Goal: Task Accomplishment & Management: Manage account settings

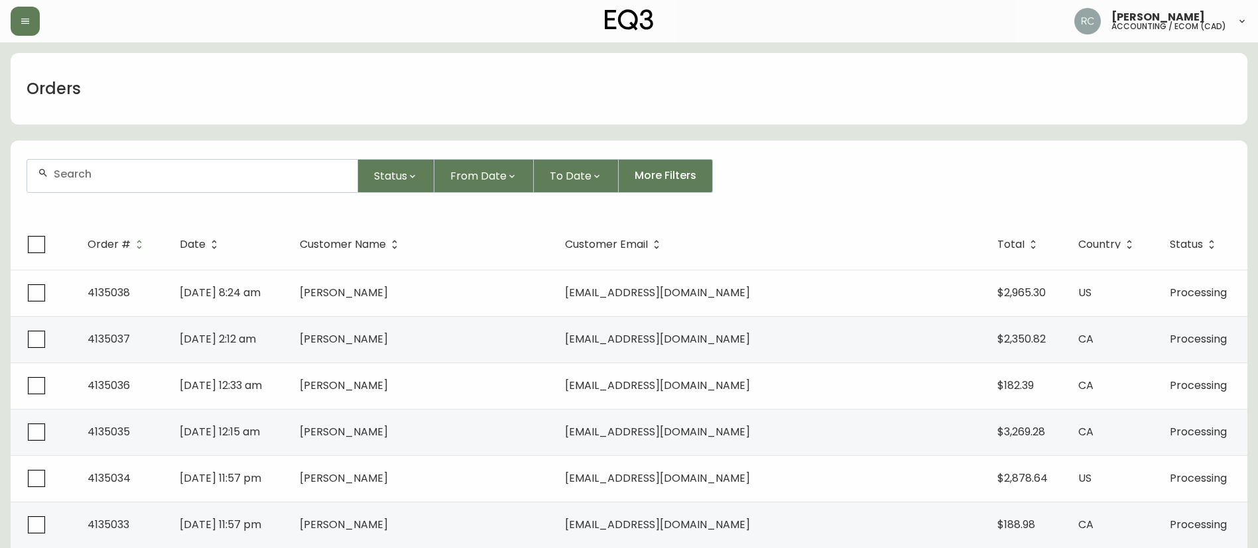
click at [1072, 80] on div "Orders" at bounding box center [629, 89] width 1237 height 72
click at [1115, 113] on div "Orders" at bounding box center [629, 89] width 1237 height 72
click at [379, 170] on span "Status" at bounding box center [390, 176] width 33 height 17
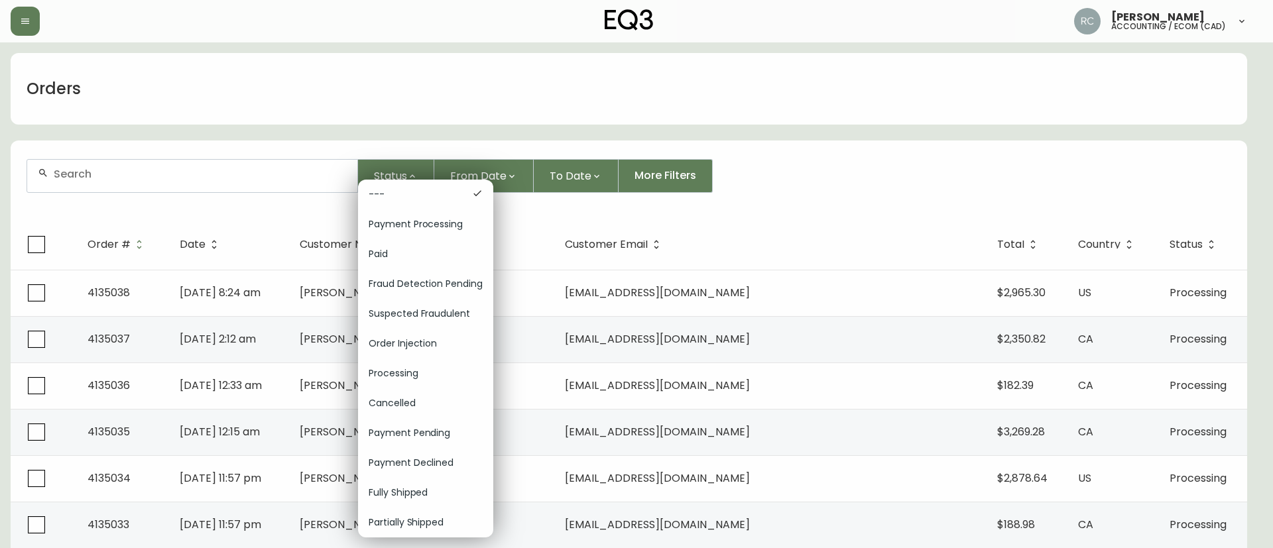
click at [403, 338] on span "Order Injection" at bounding box center [426, 344] width 114 height 14
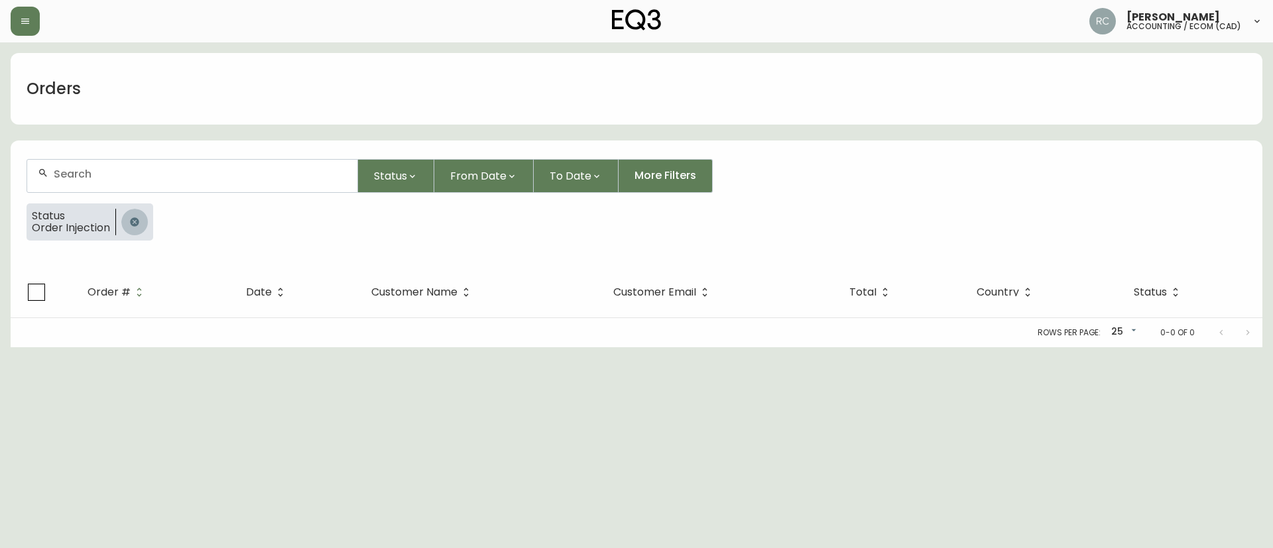
click at [131, 228] on button "button" at bounding box center [134, 222] width 27 height 27
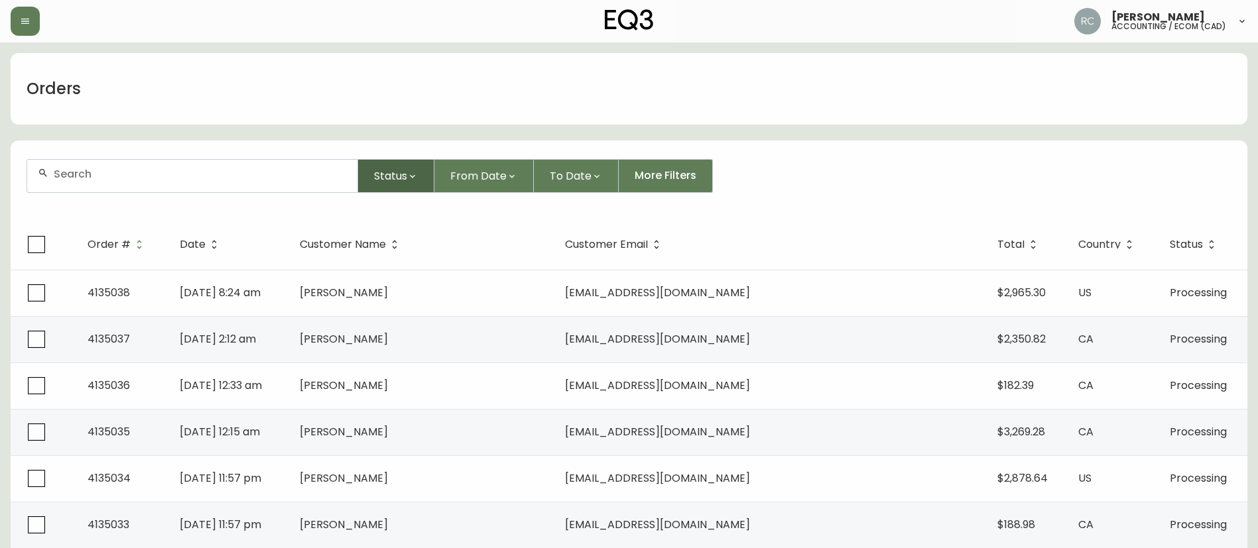
click at [408, 180] on icon "button" at bounding box center [412, 176] width 11 height 11
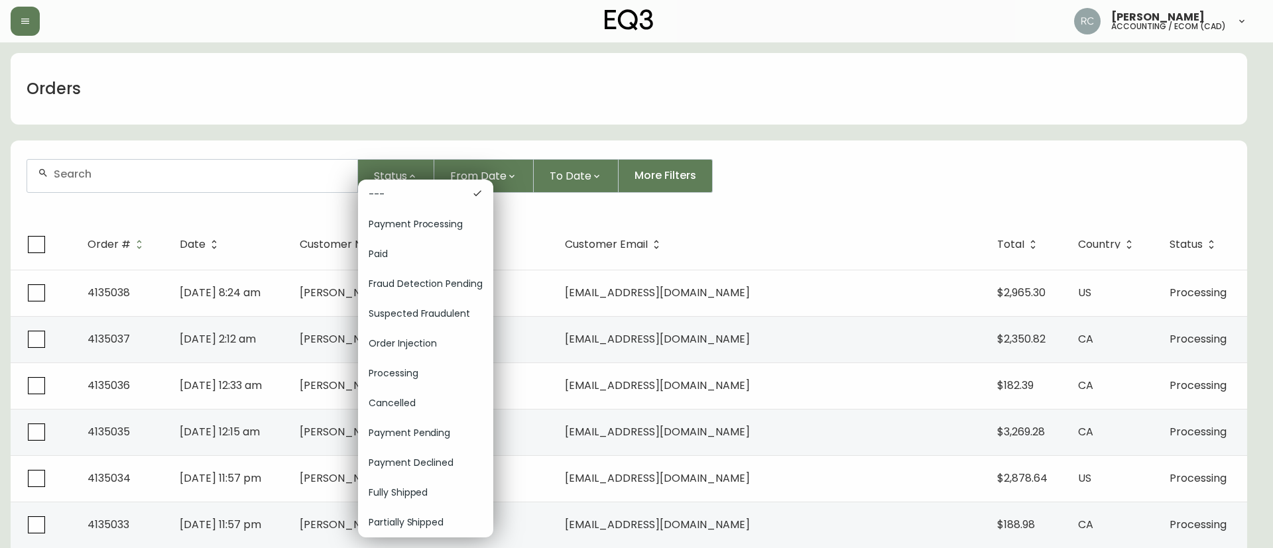
click at [541, 229] on div at bounding box center [636, 274] width 1273 height 548
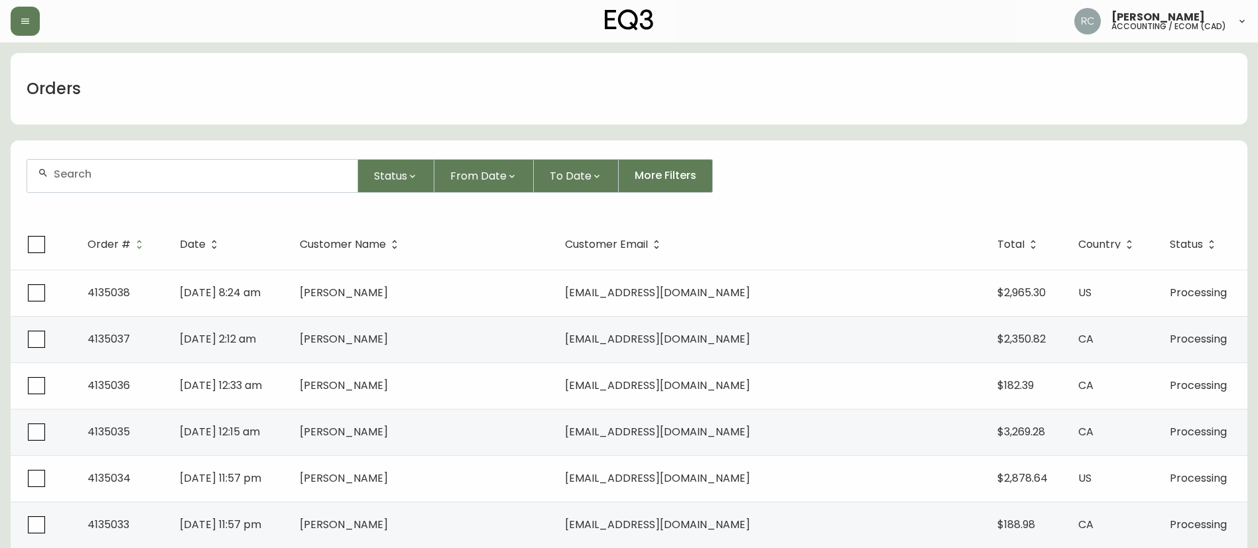
click at [492, 174] on span "From Date" at bounding box center [478, 176] width 56 height 17
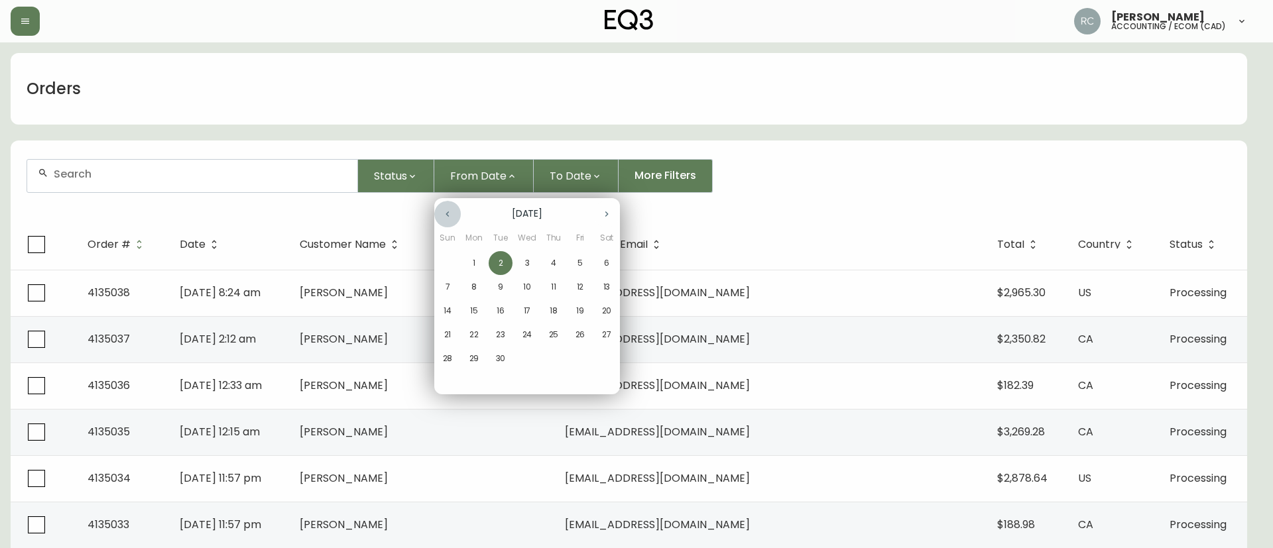
click at [448, 210] on icon "button" at bounding box center [447, 214] width 11 height 11
click at [579, 360] on p "29" at bounding box center [581, 359] width 10 height 12
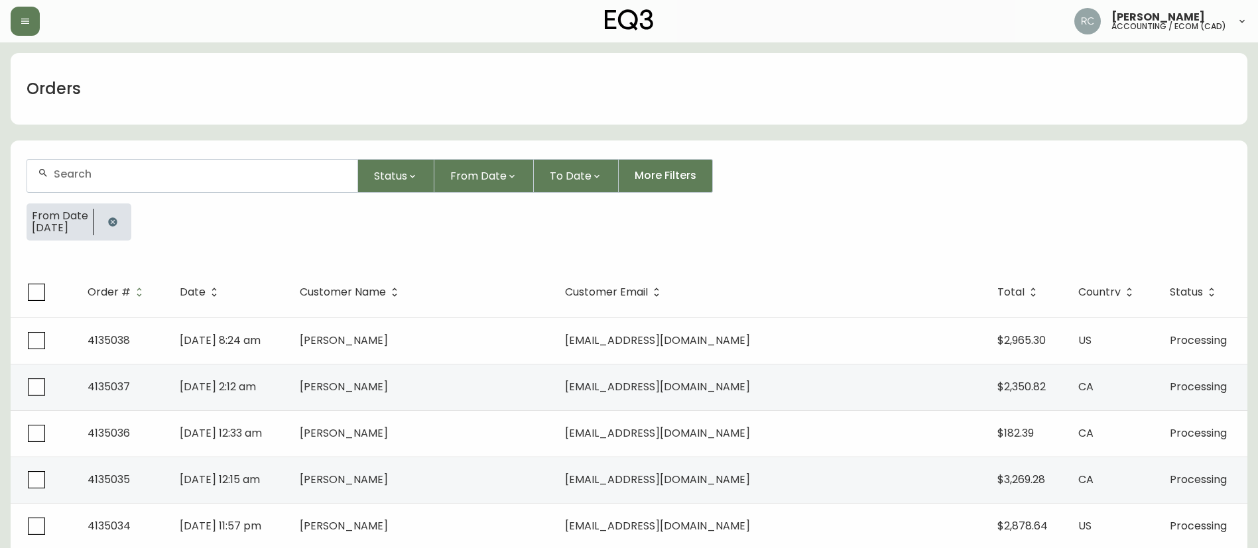
click at [114, 221] on icon "button" at bounding box center [112, 221] width 9 height 9
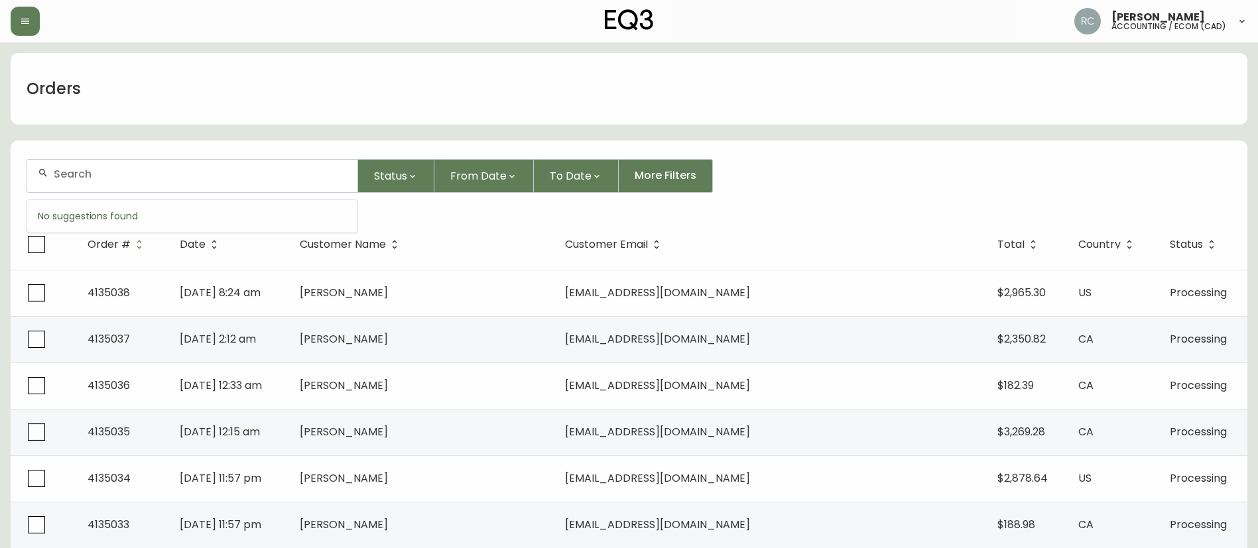
click at [271, 170] on input "text" at bounding box center [200, 174] width 293 height 13
paste input "4134966"
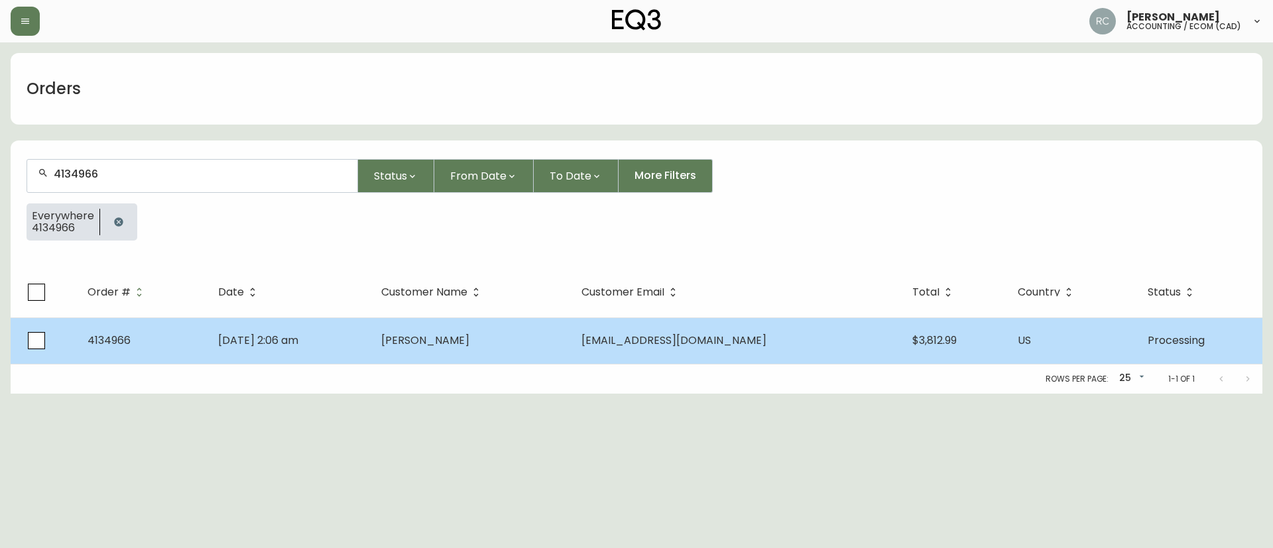
type input "4134966"
click at [568, 349] on td "James Pak" at bounding box center [471, 341] width 200 height 46
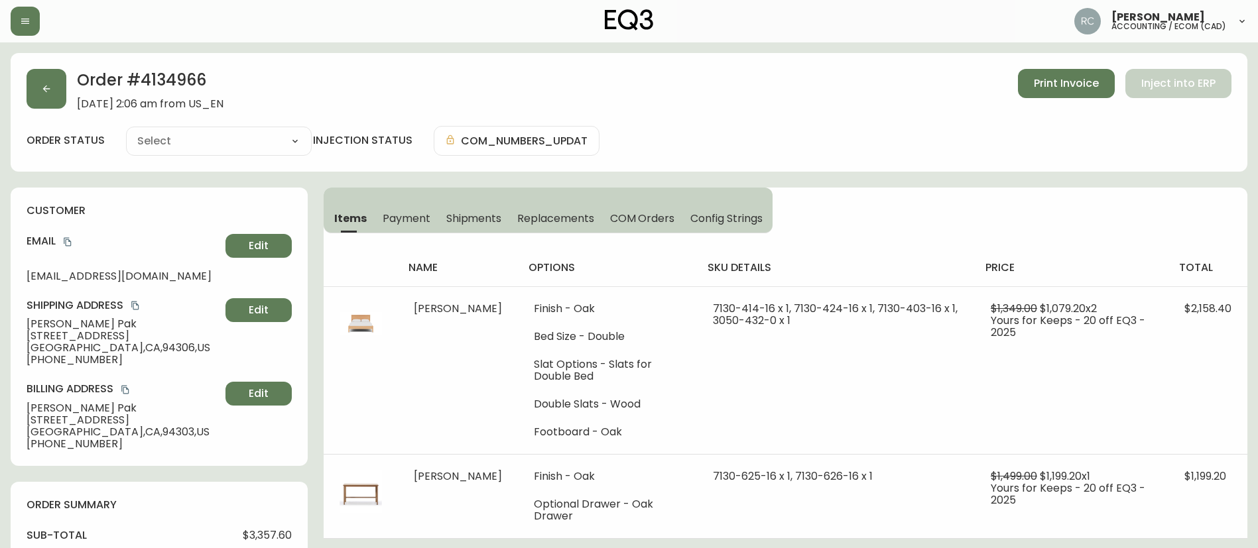
type input "Processing"
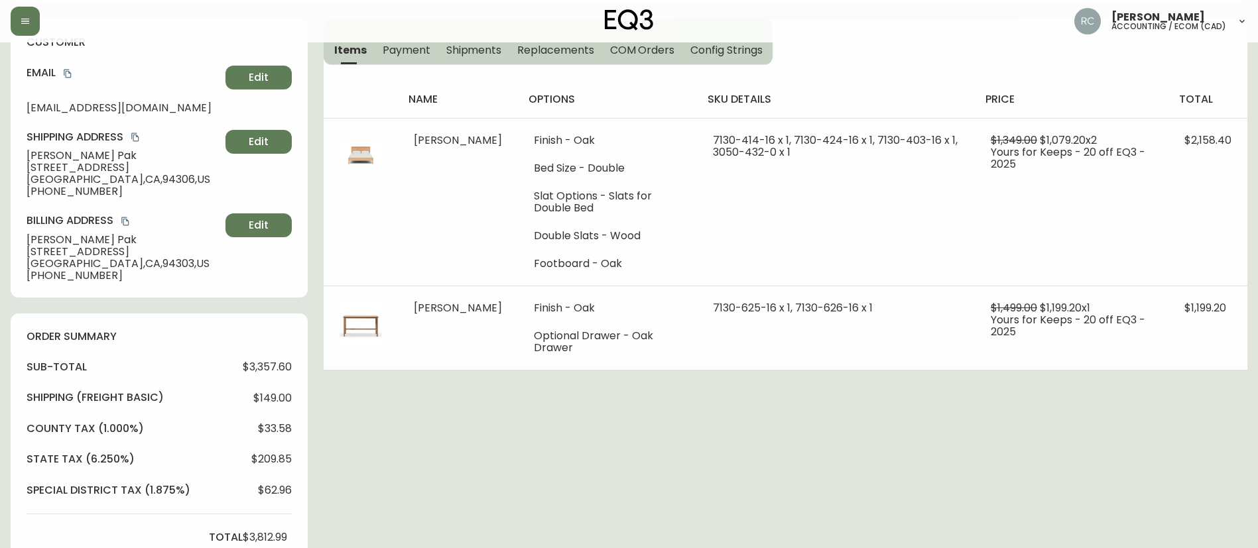
scroll to position [522, 0]
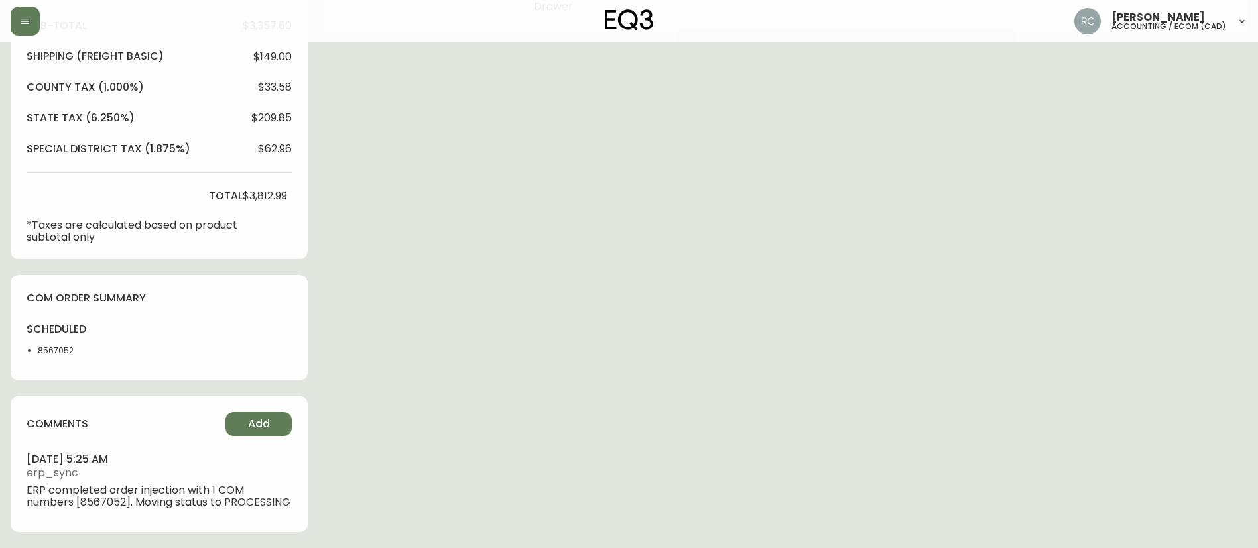
click at [44, 345] on li "8567052" at bounding box center [71, 351] width 66 height 12
copy li "8567052"
drag, startPoint x: 508, startPoint y: 3, endPoint x: 871, endPoint y: 216, distance: 421.4
click at [871, 216] on div "Order # 4134966 August 31, 2025 at 2:06 am from US_EN Print Invoice Inject into…" at bounding box center [629, 45] width 1237 height 1005
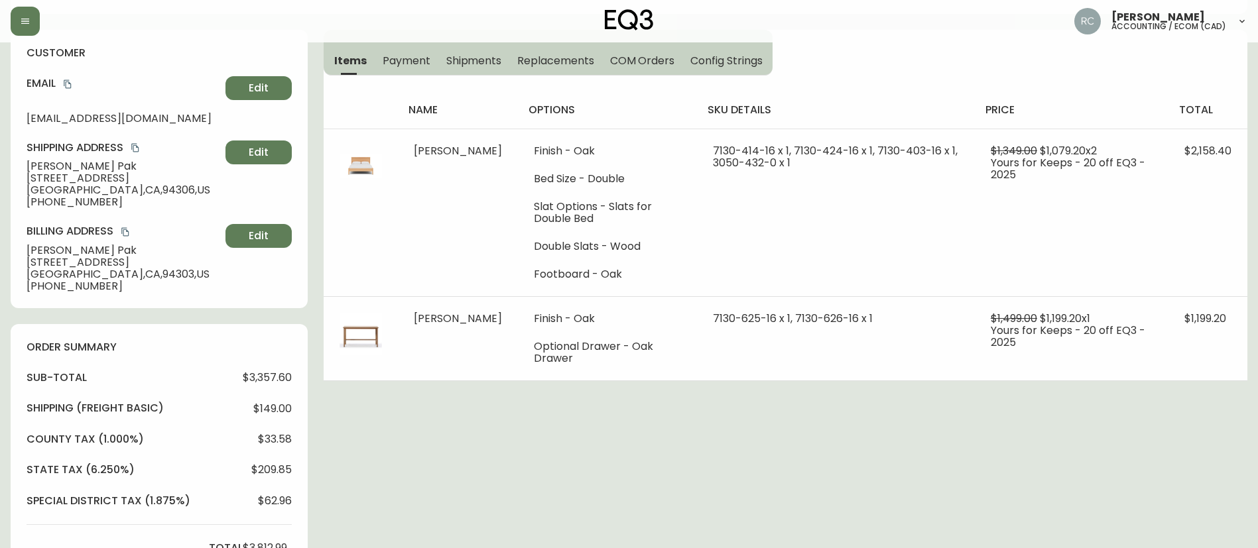
scroll to position [0, 0]
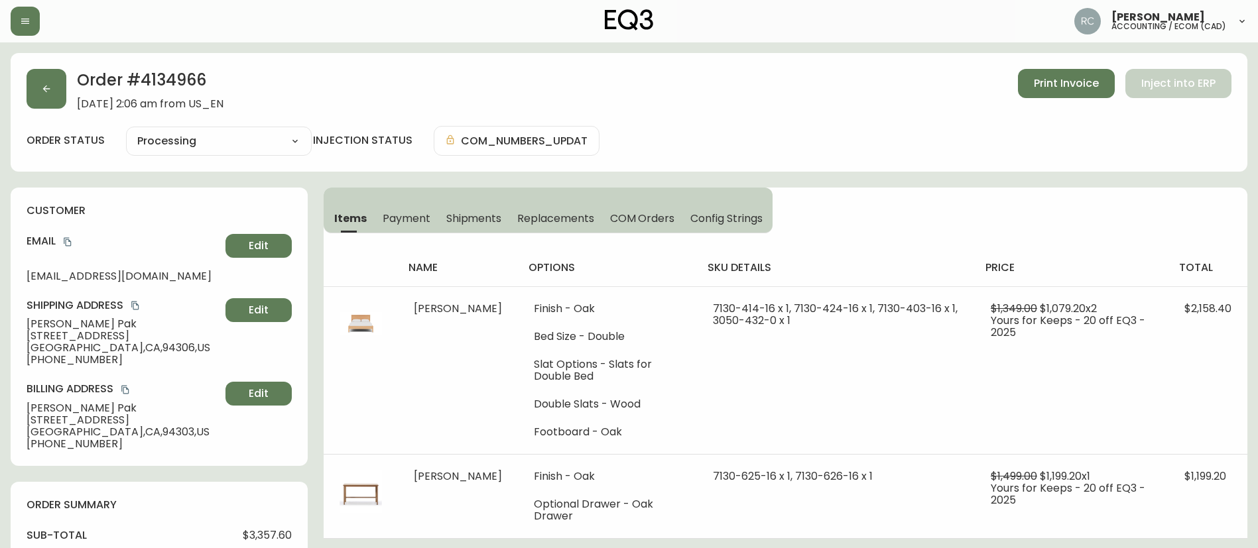
click at [228, 123] on div "Order # 4134966 August 31, 2025 at 2:06 am from US_EN Print Invoice Inject into…" at bounding box center [629, 112] width 1237 height 119
click at [221, 139] on select "Cancelled Fully Shipped Processing Partially Shipped" at bounding box center [219, 141] width 186 height 20
click at [126, 131] on select "Cancelled Fully Shipped Processing Partially Shipped" at bounding box center [219, 141] width 186 height 20
select select "PROCESSING"
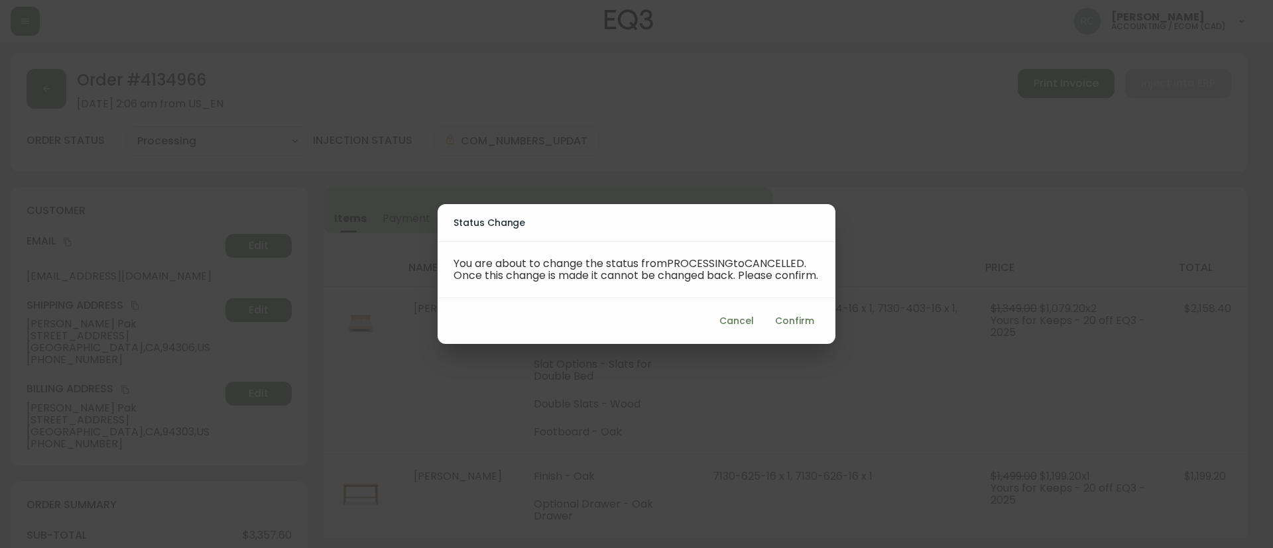
click at [800, 319] on span "Confirm" at bounding box center [794, 321] width 39 height 17
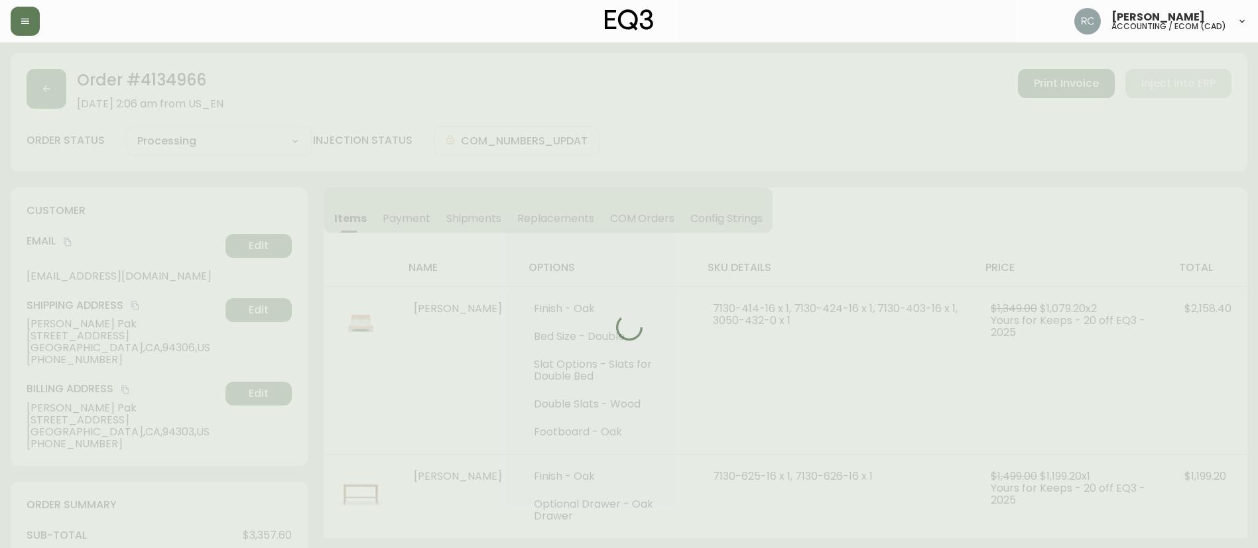
type input "Cancelled"
select select "CANCELLED"
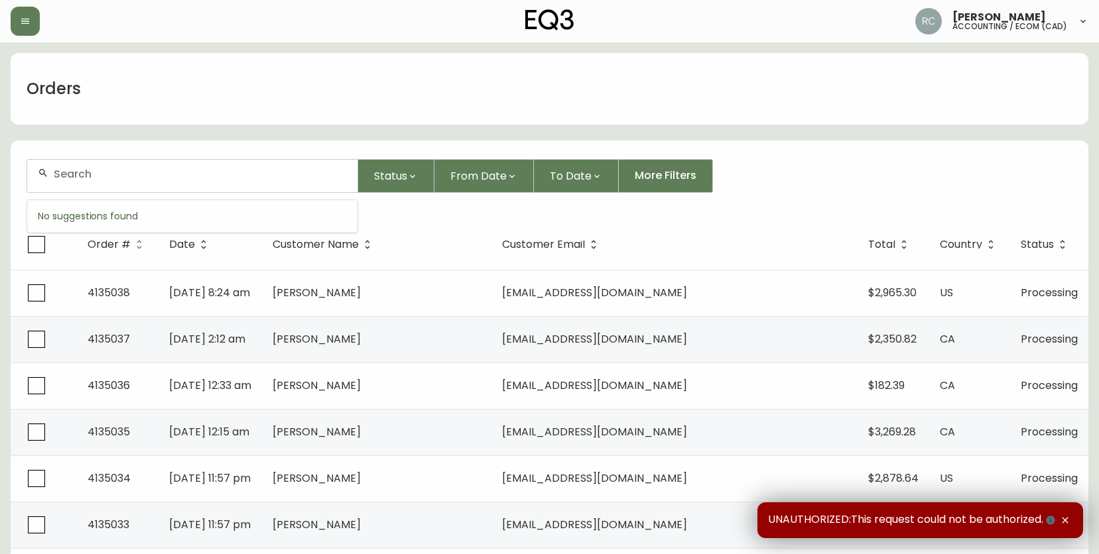
click at [152, 179] on input "text" at bounding box center [200, 174] width 293 height 13
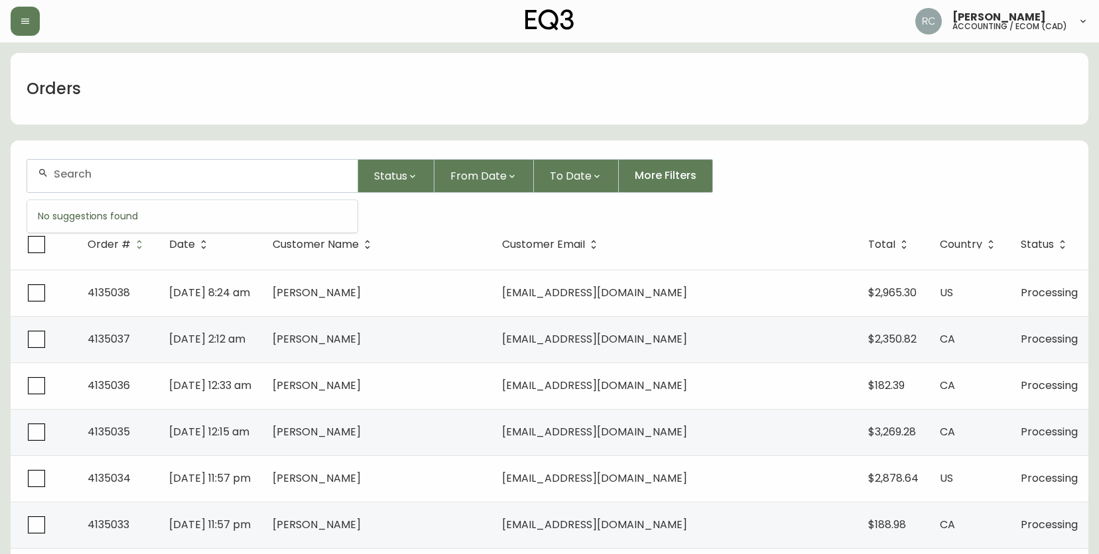
paste input "4134953"
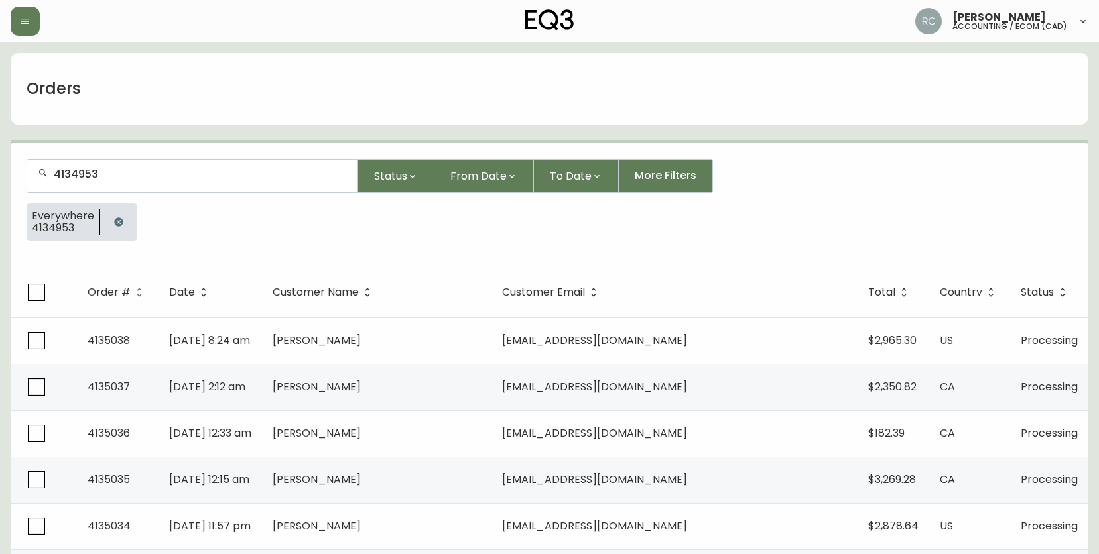
type input "4134953"
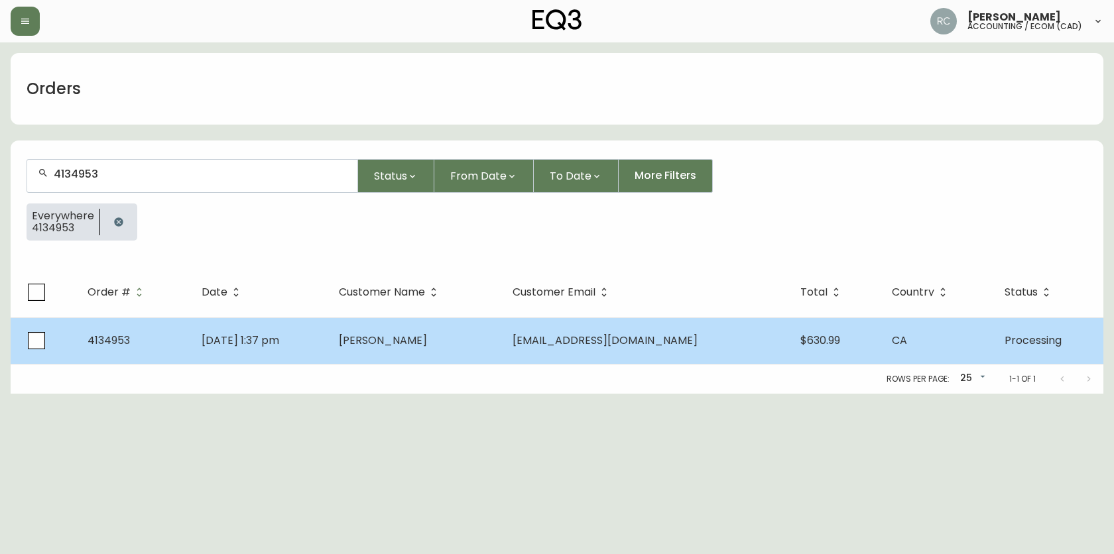
click at [231, 341] on span "Aug 30 2025, 1:37 pm" at bounding box center [241, 340] width 78 height 15
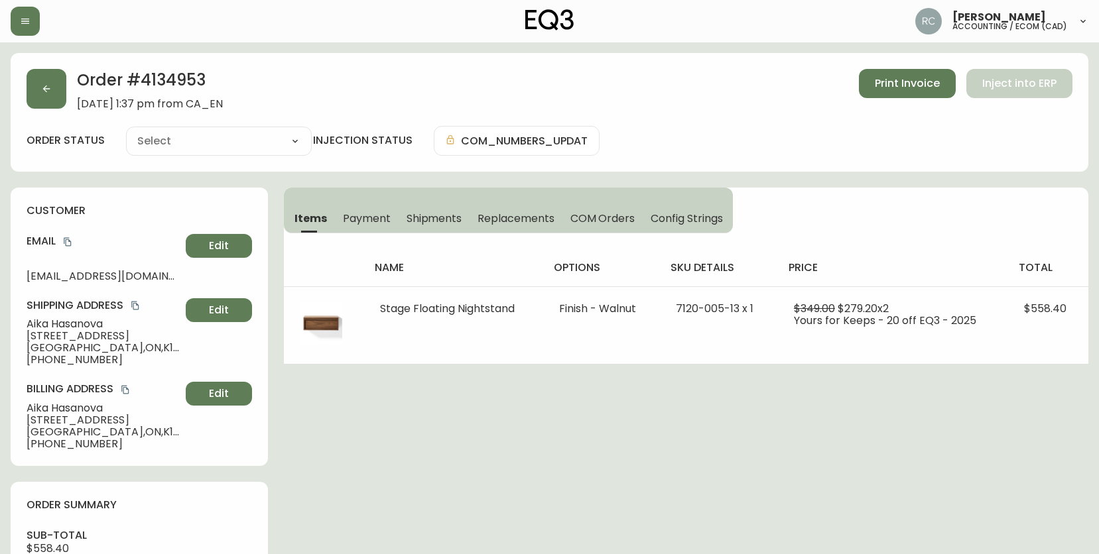
type input "Processing"
select select "PROCESSING"
click at [154, 82] on h2 "Order # 4134953" at bounding box center [150, 83] width 146 height 29
copy h2 "4134953"
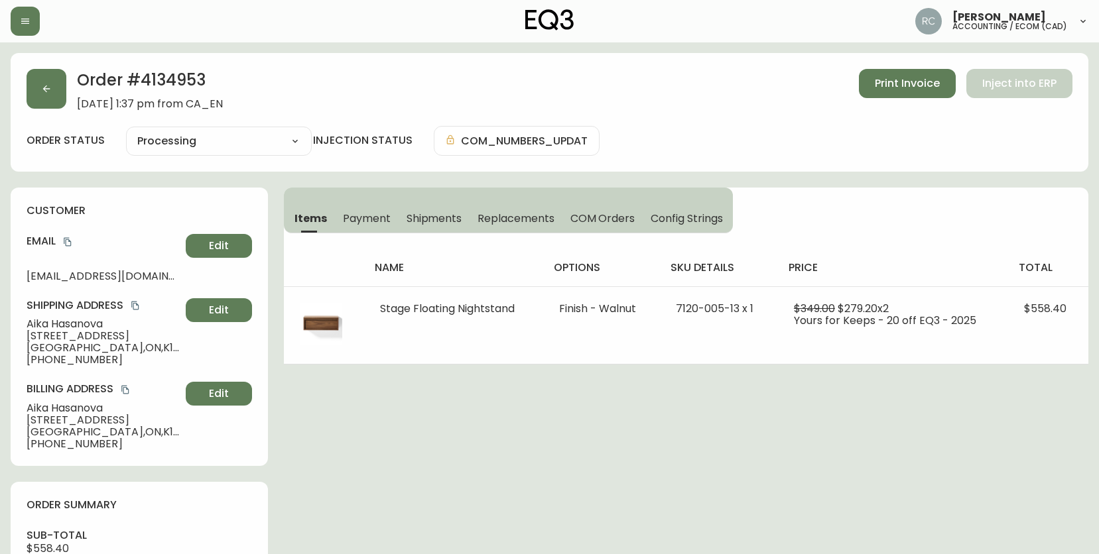
click at [53, 327] on span "Aika Hasanova" at bounding box center [104, 324] width 154 height 12
copy span "Aika Hasanova"
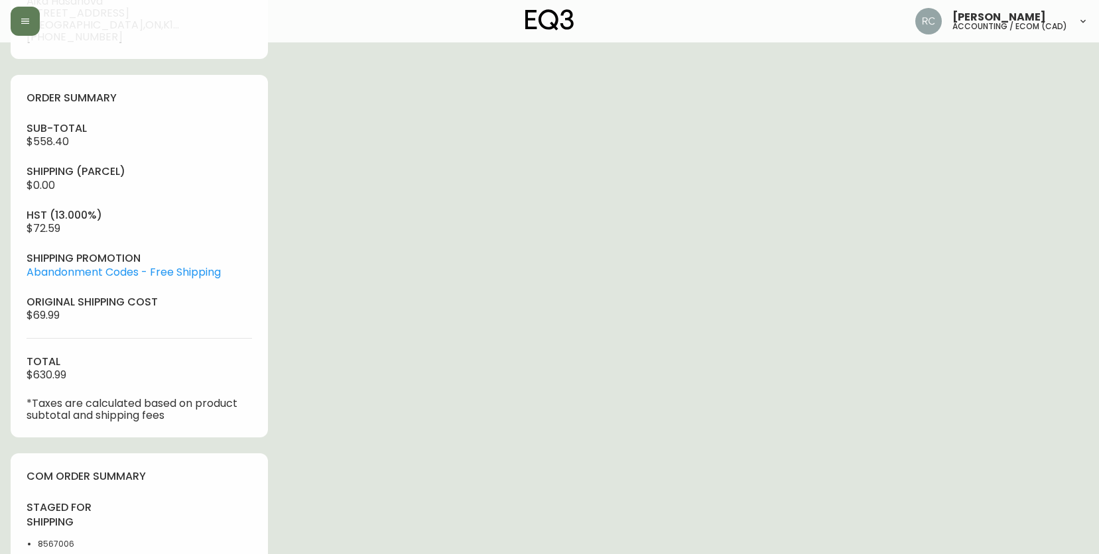
scroll to position [341, 0]
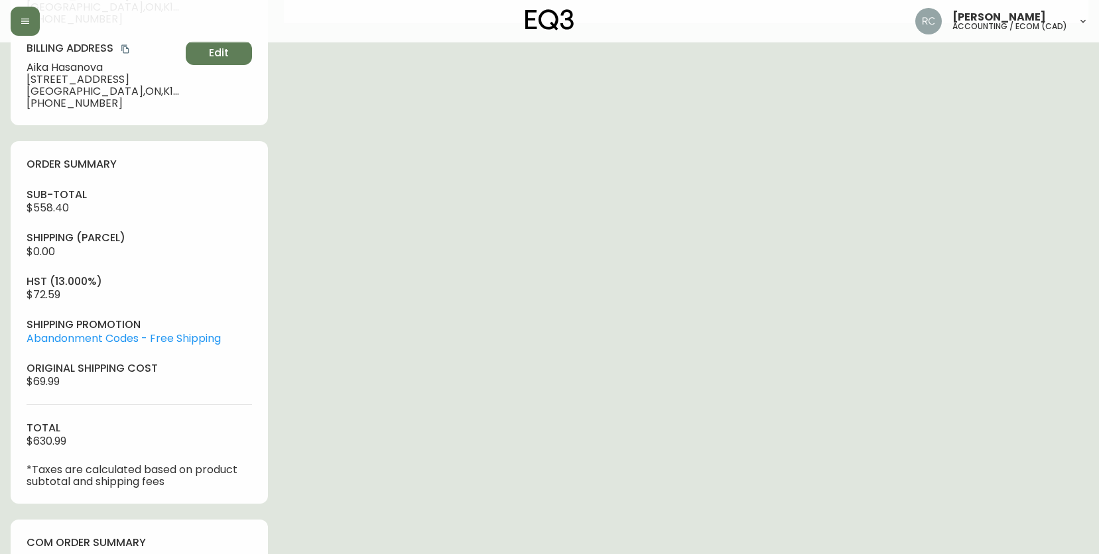
click at [54, 210] on span "$558.40" at bounding box center [48, 207] width 42 height 15
copy span "558.40"
drag, startPoint x: 493, startPoint y: 236, endPoint x: 232, endPoint y: 311, distance: 271.8
click at [493, 241] on div "Order # 4134953 August 30, 2025 at 1:37 pm from CA_EN Print Invoice Inject into…" at bounding box center [549, 265] width 1077 height 1107
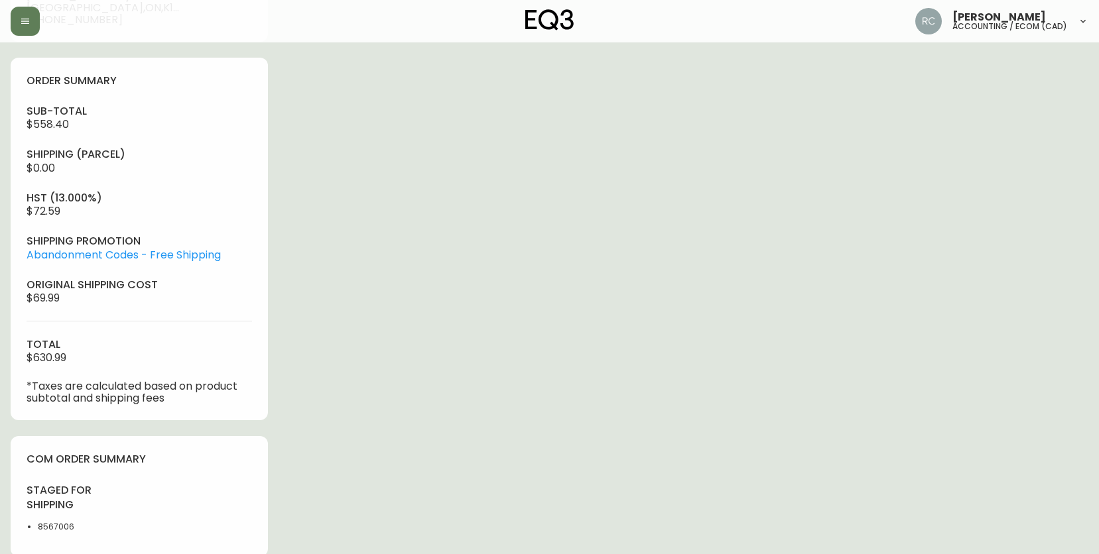
scroll to position [606, 0]
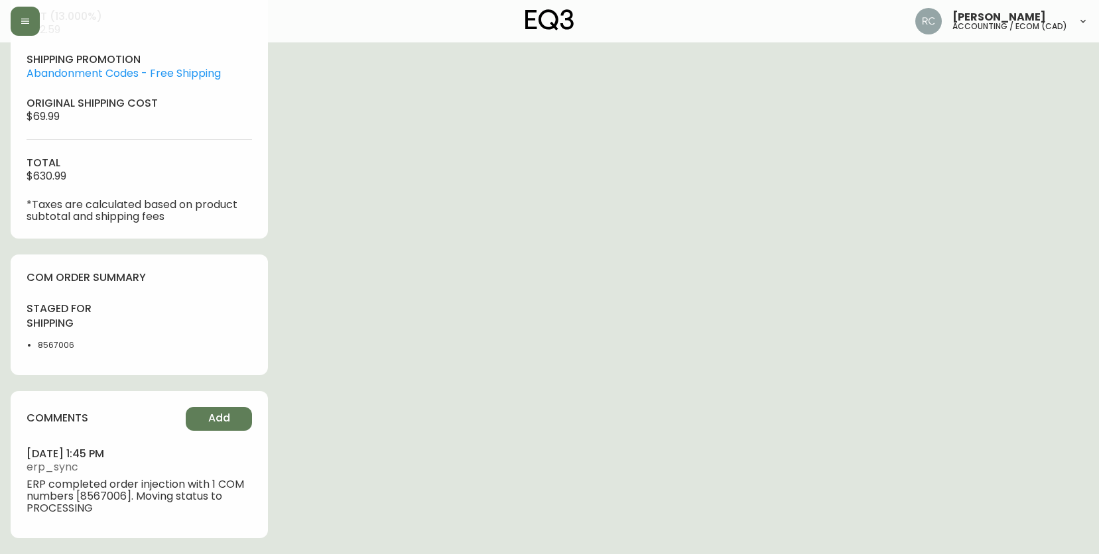
click at [46, 339] on li "8567006" at bounding box center [84, 345] width 93 height 12
copy li "8567006"
click at [499, 177] on div "Order # 4134953 August 30, 2025 at 1:37 pm from CA_EN Print Invoice Inject into…" at bounding box center [549, 0] width 1077 height 1107
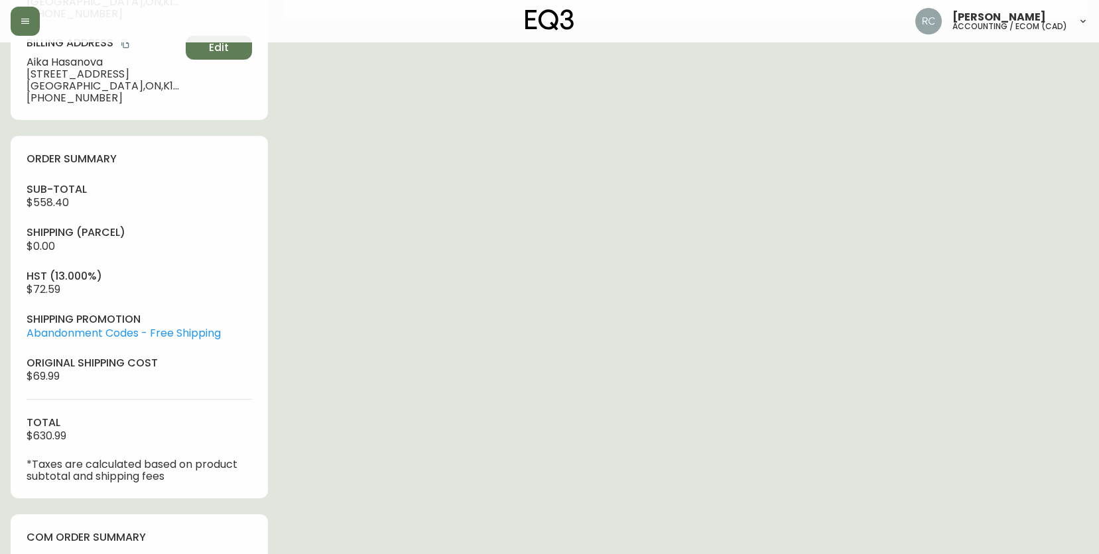
scroll to position [341, 0]
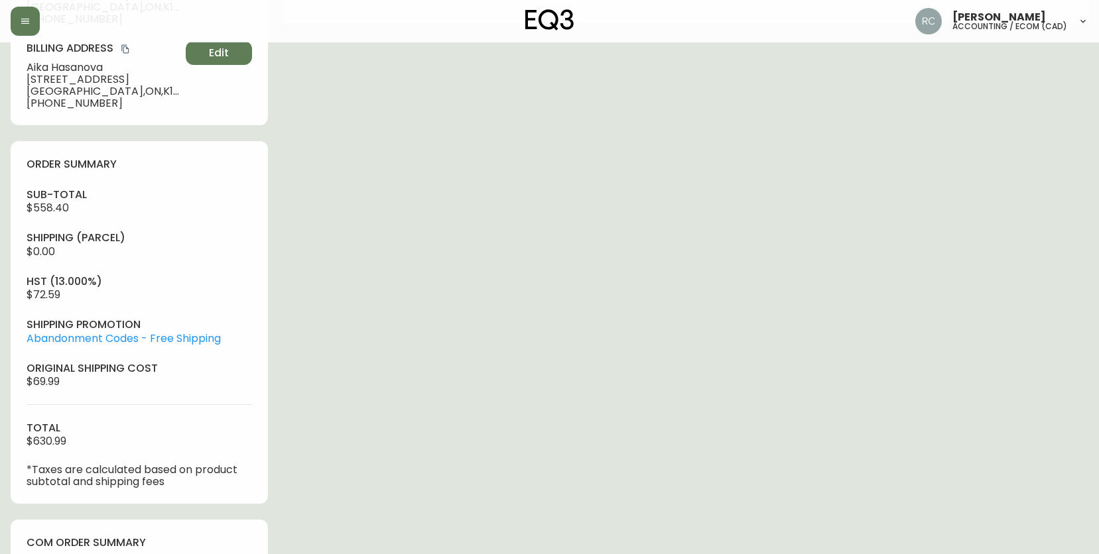
click at [413, 180] on div "Order # 4134953 August 30, 2025 at 1:37 pm from CA_EN Print Invoice Inject into…" at bounding box center [549, 265] width 1077 height 1107
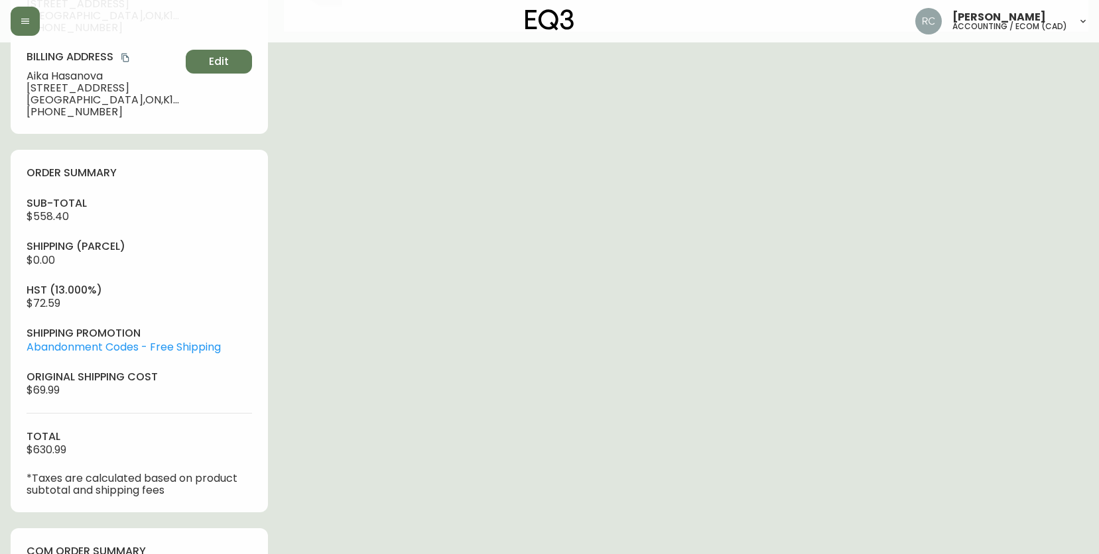
scroll to position [606, 0]
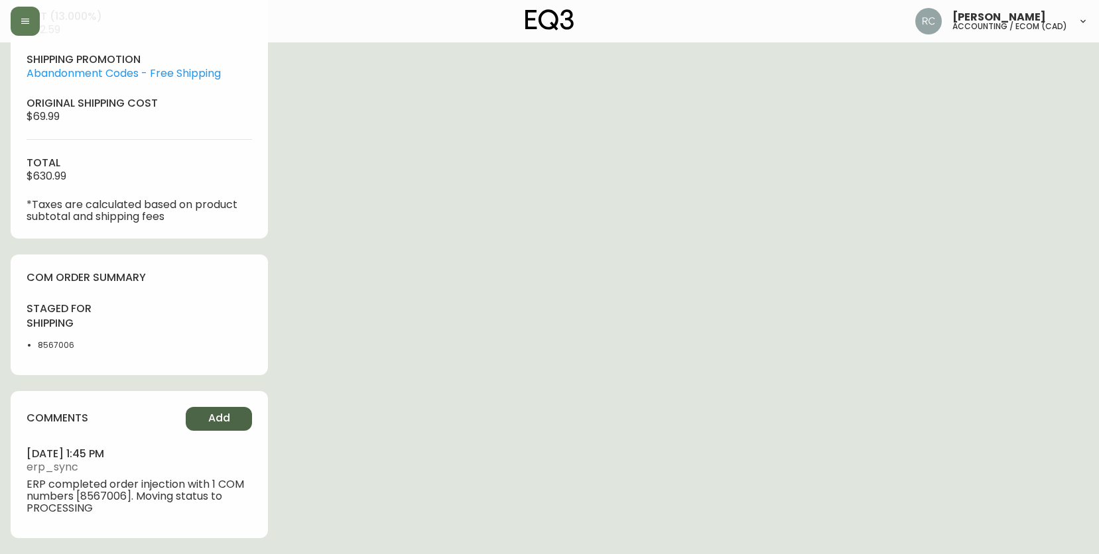
click at [211, 418] on span "Add" at bounding box center [219, 418] width 22 height 15
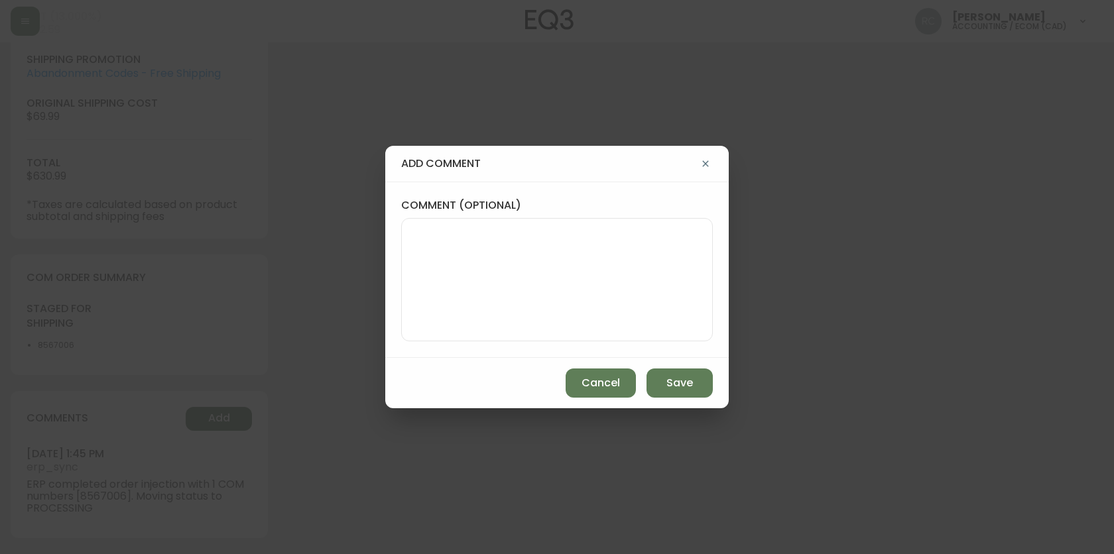
click at [416, 307] on textarea "comment (optional)" at bounding box center [556, 280] width 289 height 106
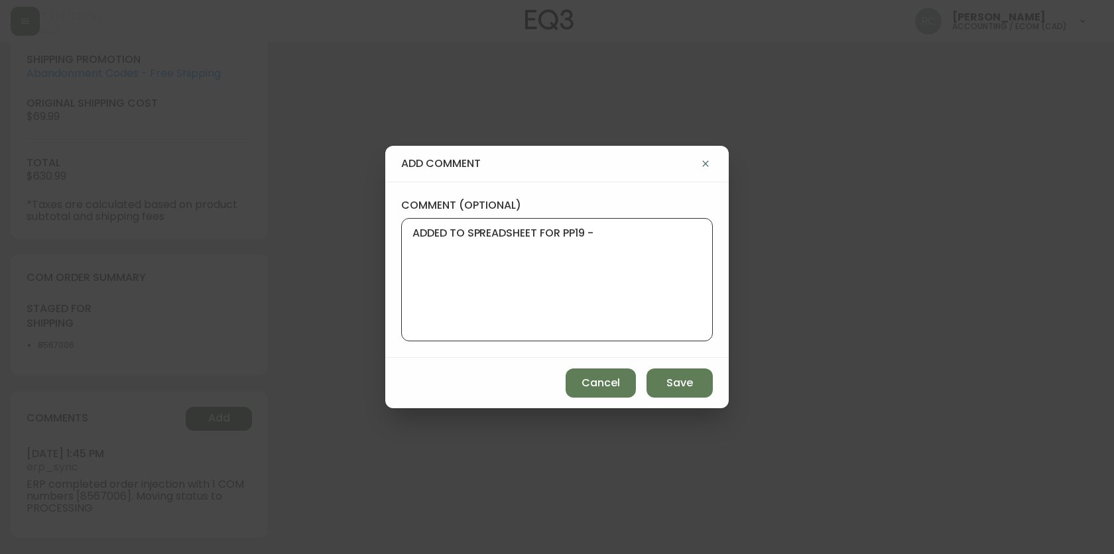
paste textarea "BYSX Simon Xavier"
type textarea "ADDED TO SPREADSHEET FOR PP19 - BYSX Simon Xavier 108"
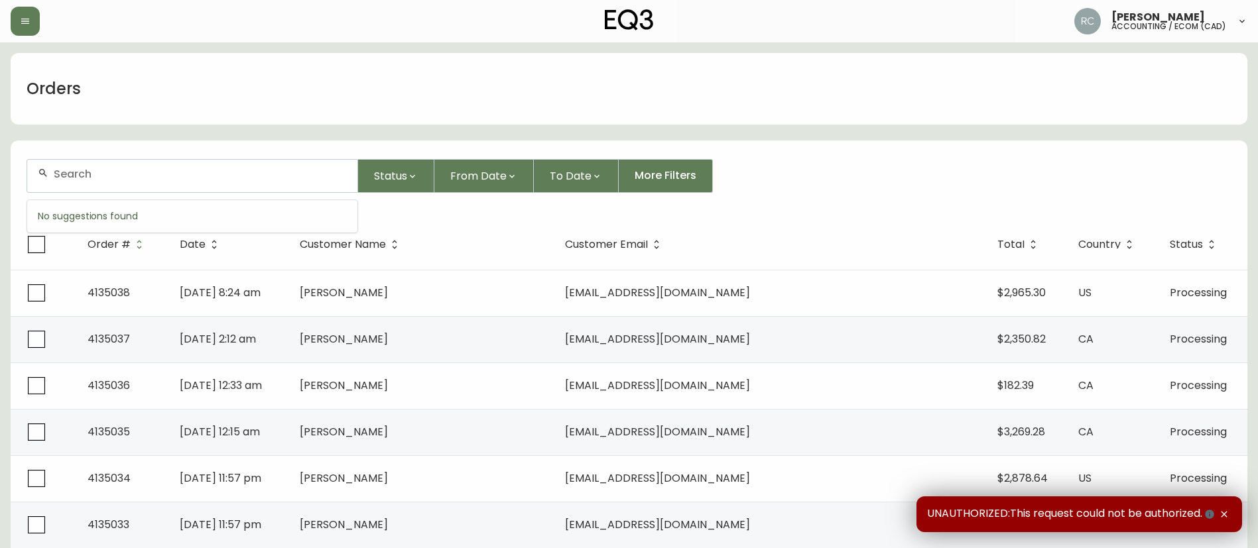
click at [164, 176] on input "text" at bounding box center [200, 174] width 293 height 13
paste input "4134939"
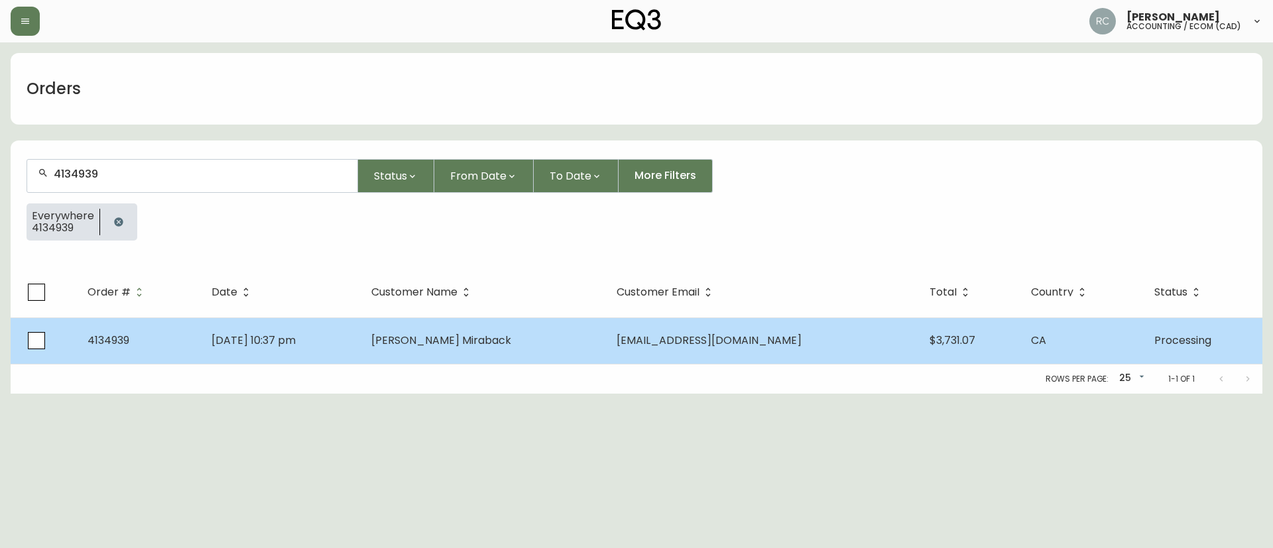
type input "4134939"
click at [527, 330] on td "Cruz Miraback" at bounding box center [483, 341] width 245 height 46
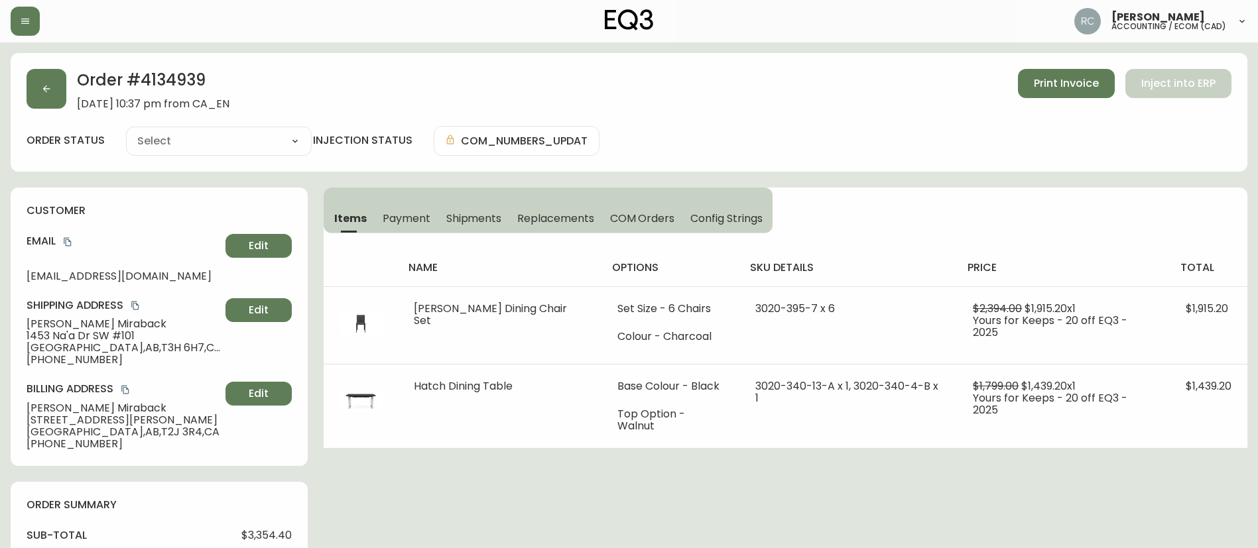
type input "Processing"
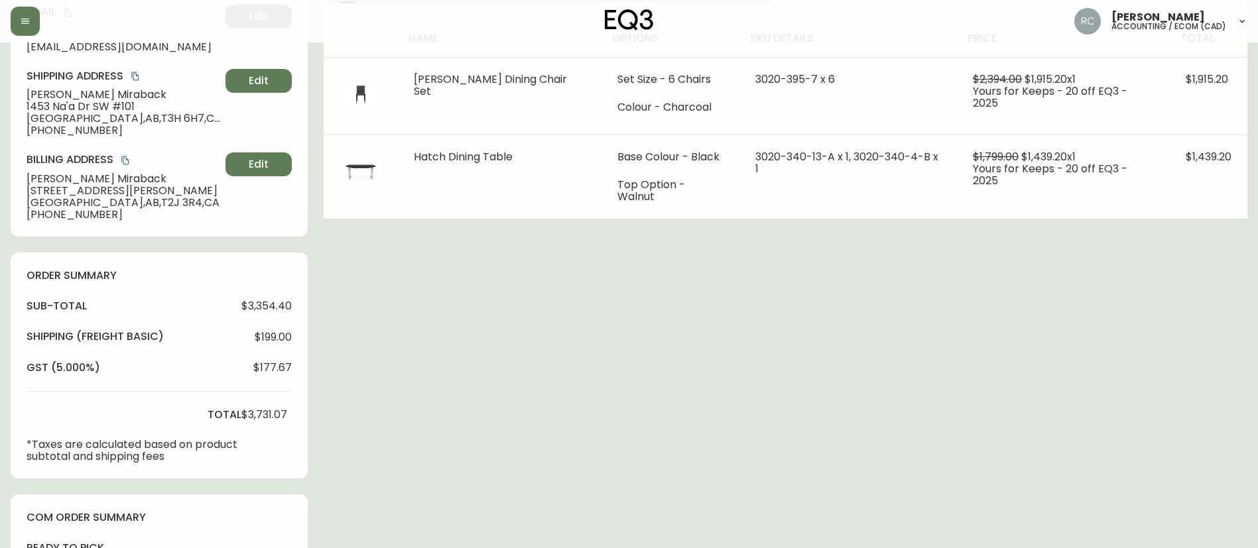
scroll to position [460, 0]
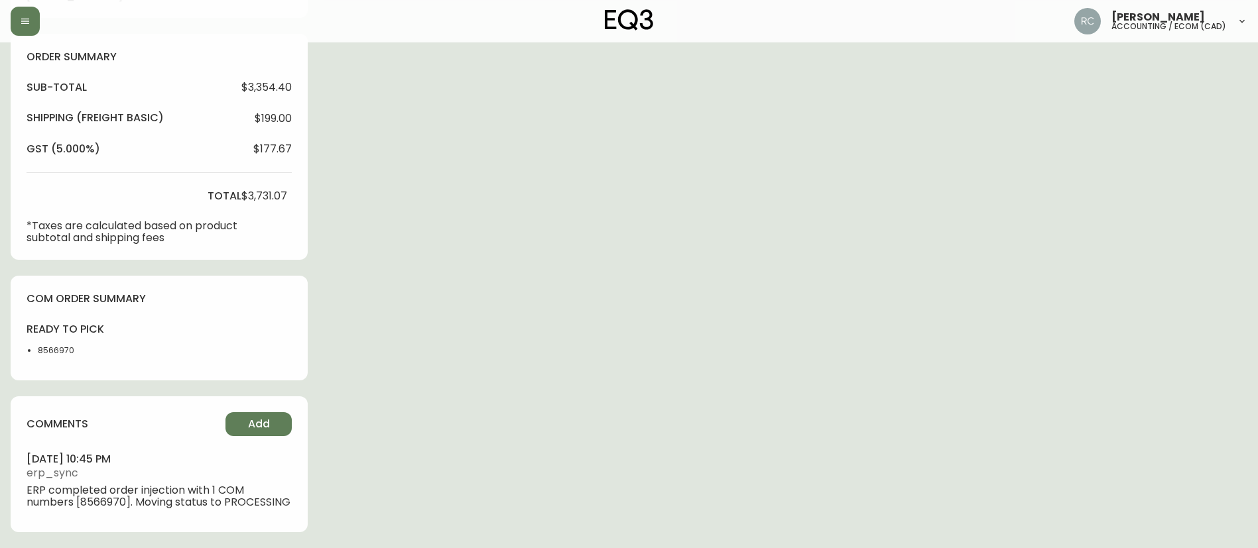
click at [50, 331] on div "ready to pick 8566970" at bounding box center [66, 343] width 78 height 42
copy li "8566970"
drag, startPoint x: 387, startPoint y: 218, endPoint x: 489, endPoint y: 235, distance: 104.2
click at [387, 218] on div "Order # 4134939 August 29, 2025 at 10:37 pm from CA_EN Print Invoice Inject int…" at bounding box center [629, 76] width 1237 height 943
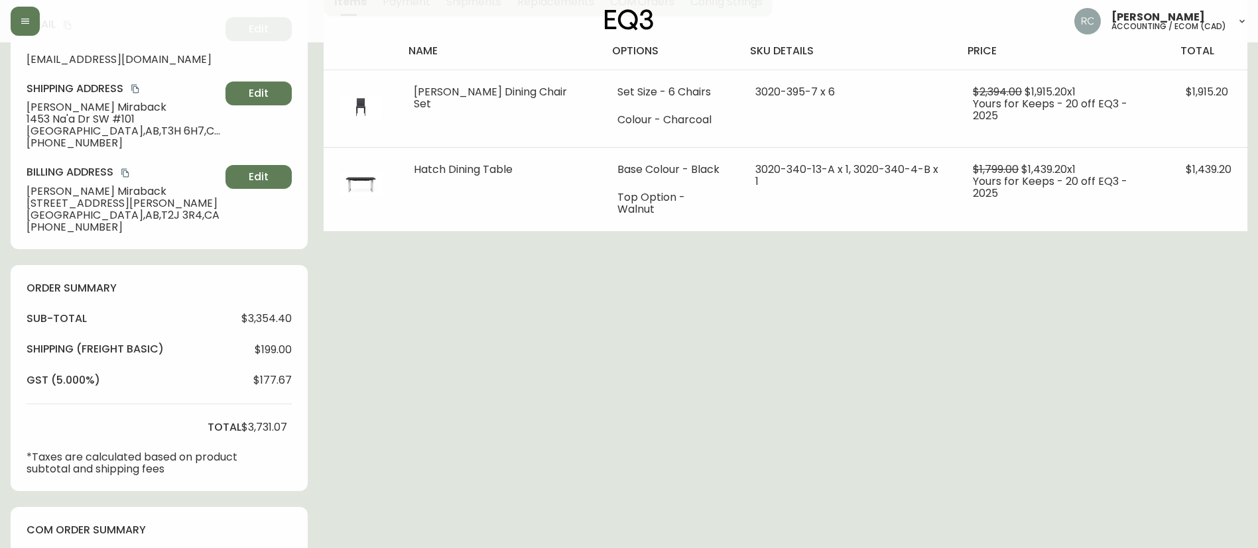
scroll to position [0, 0]
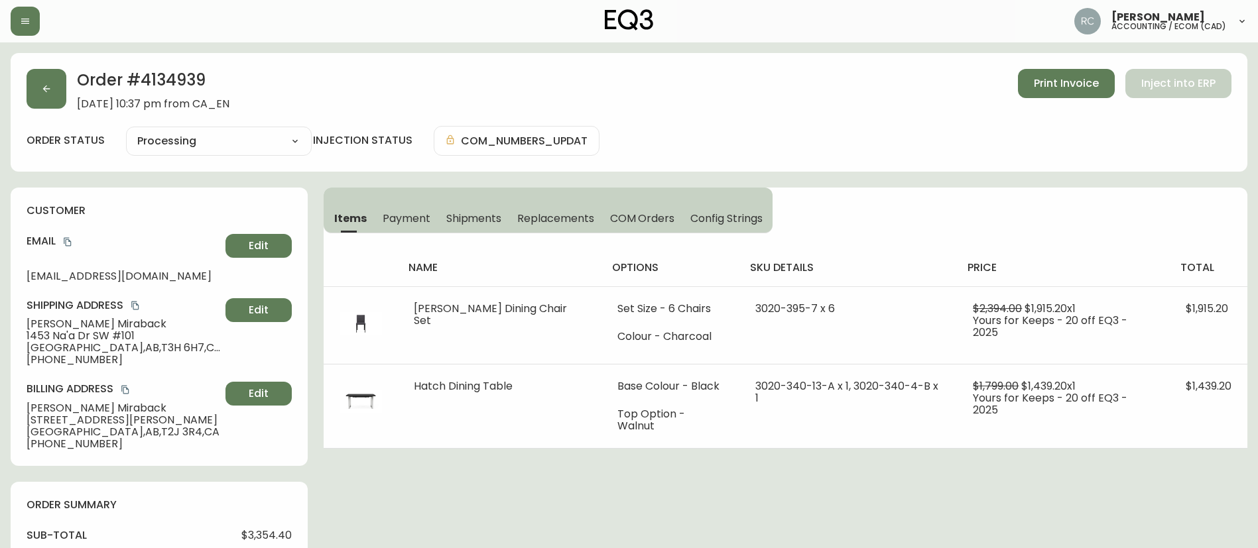
click at [385, 71] on div "Order # 4134939 August 29, 2025 at 10:37 pm from CA_EN Print Invoice Inject int…" at bounding box center [629, 89] width 1205 height 41
click at [217, 137] on select "Cancelled Fully Shipped Processing Partially Shipped" at bounding box center [219, 141] width 186 height 20
click at [126, 131] on select "Cancelled Fully Shipped Processing Partially Shipped" at bounding box center [219, 141] width 186 height 20
select select "PROCESSING"
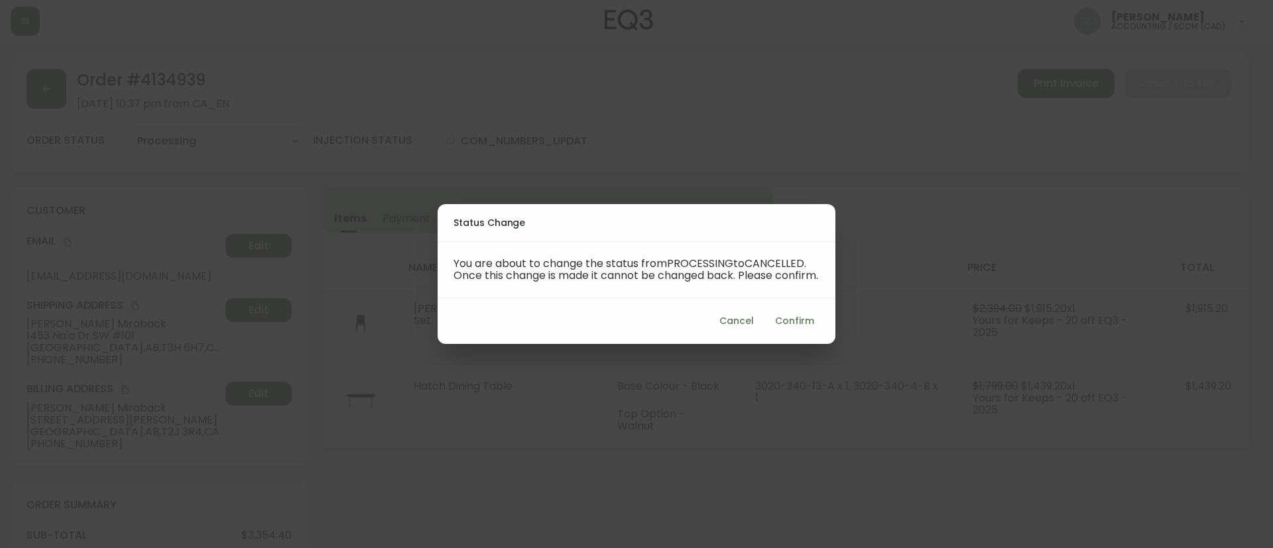
click at [784, 334] on button "Confirm" at bounding box center [795, 321] width 50 height 25
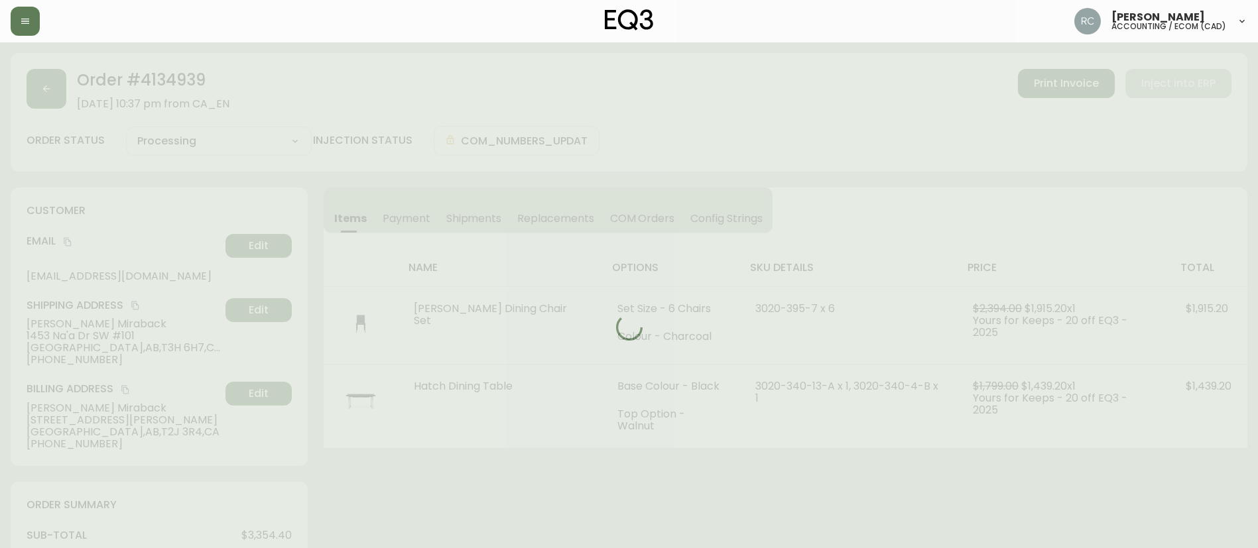
type input "Cancelled"
select select "CANCELLED"
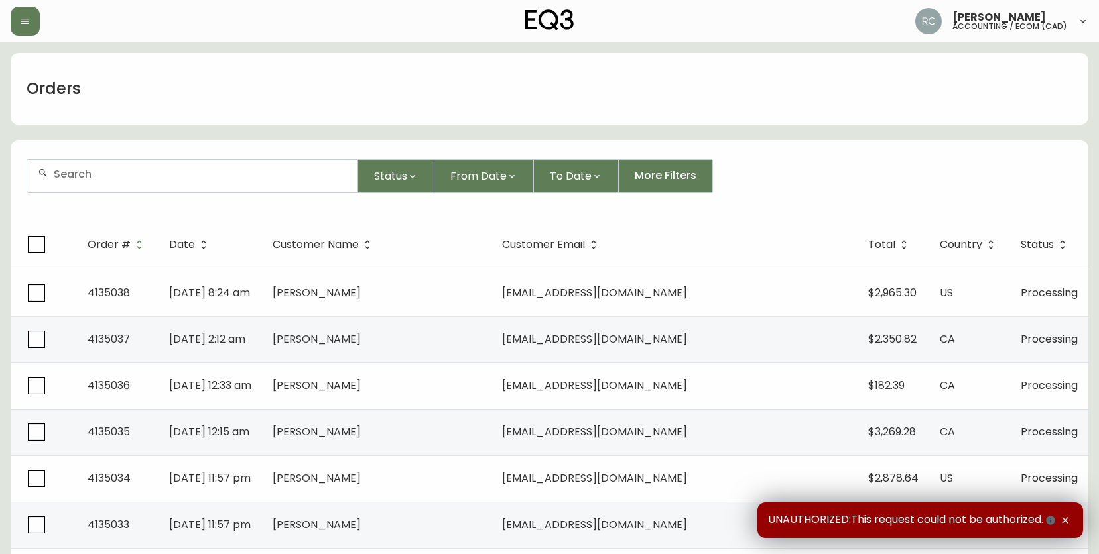
click at [305, 182] on div at bounding box center [192, 176] width 330 height 32
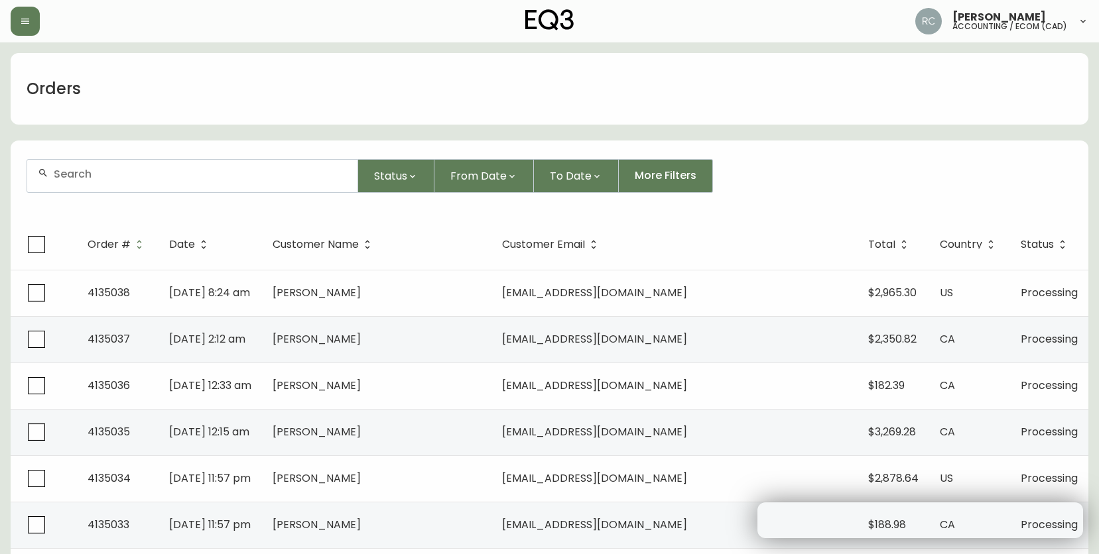
paste input "8567048"
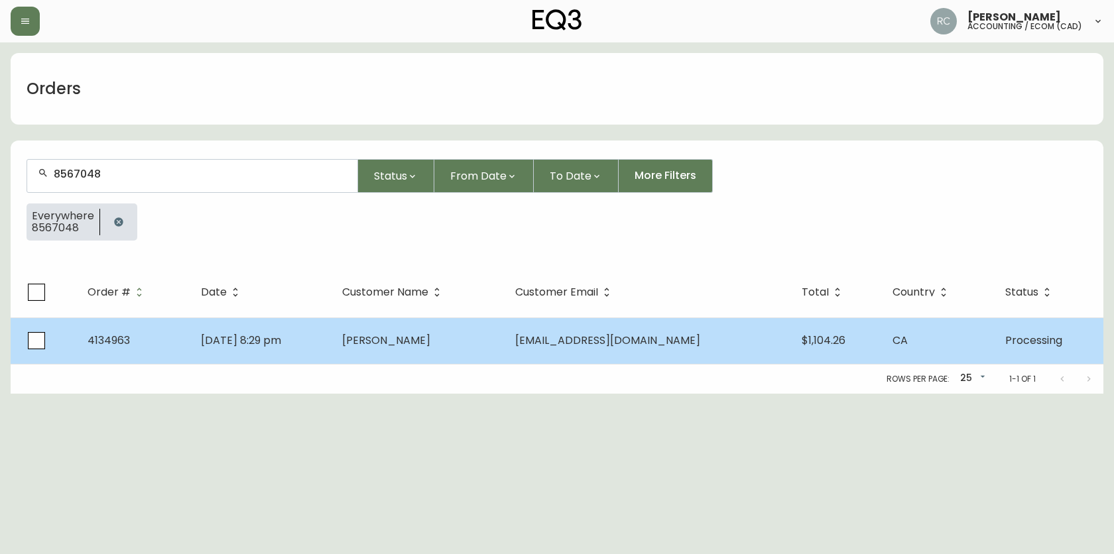
type input "8567048"
click at [505, 324] on td "[PERSON_NAME]" at bounding box center [418, 341] width 173 height 46
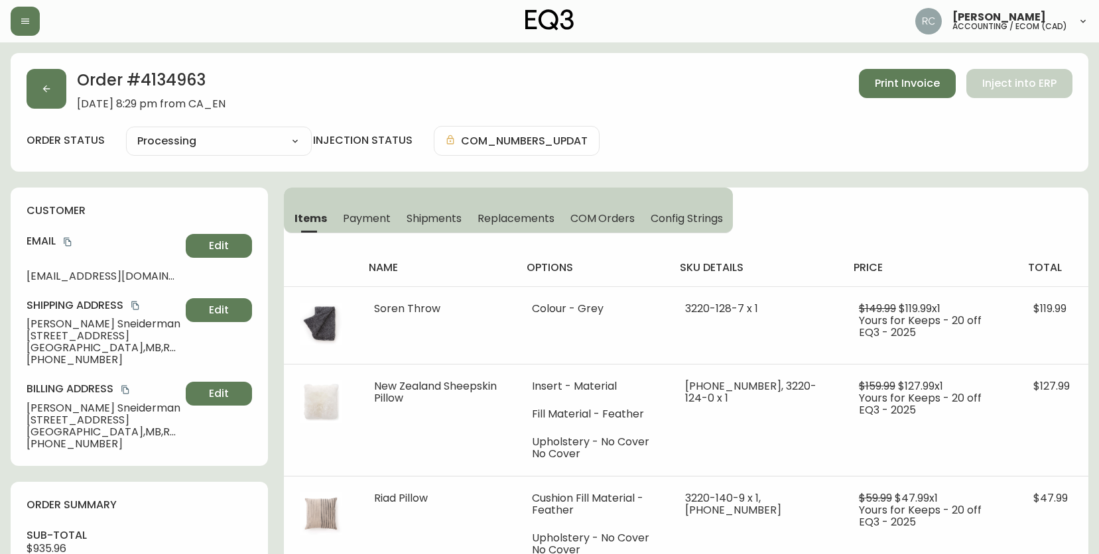
type input "Processing"
select select "PROCESSING"
click at [509, 64] on div "Order # 4134963 [DATE] 8:29 pm from CA_EN Print Invoice Inject into ERP order s…" at bounding box center [549, 112] width 1077 height 119
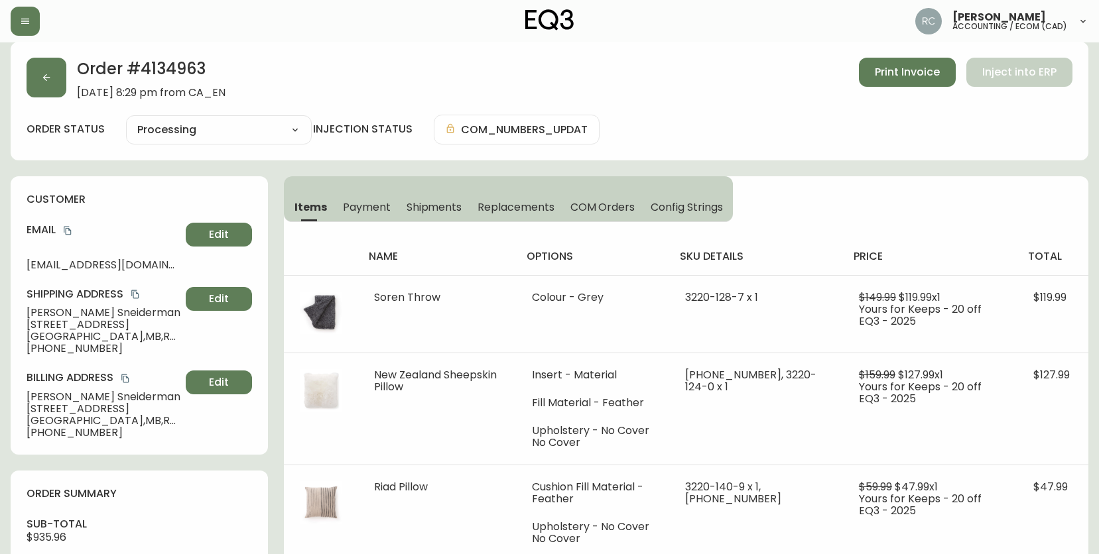
scroll to position [548, 0]
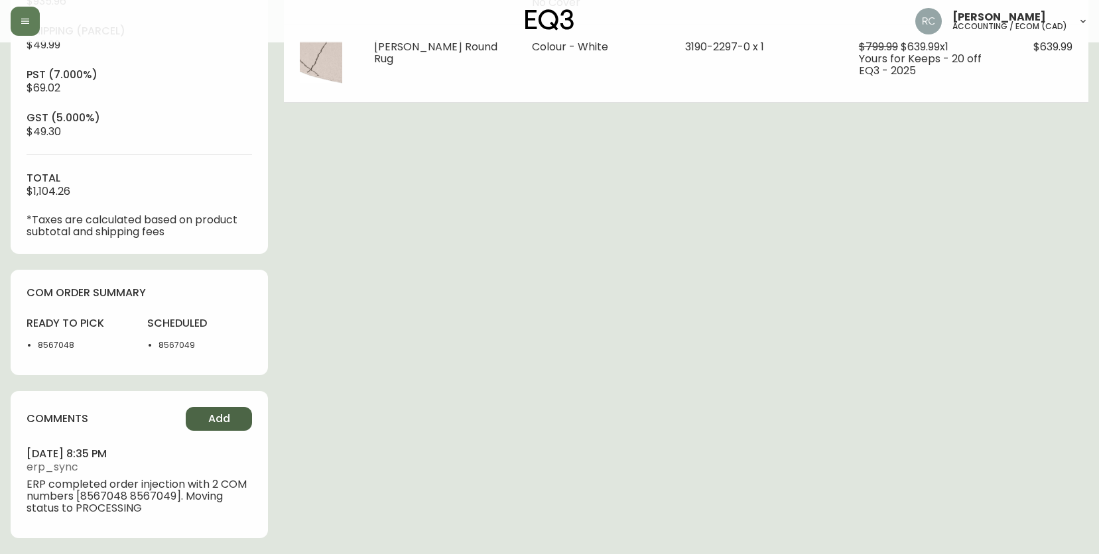
click at [227, 424] on span "Add" at bounding box center [219, 419] width 22 height 15
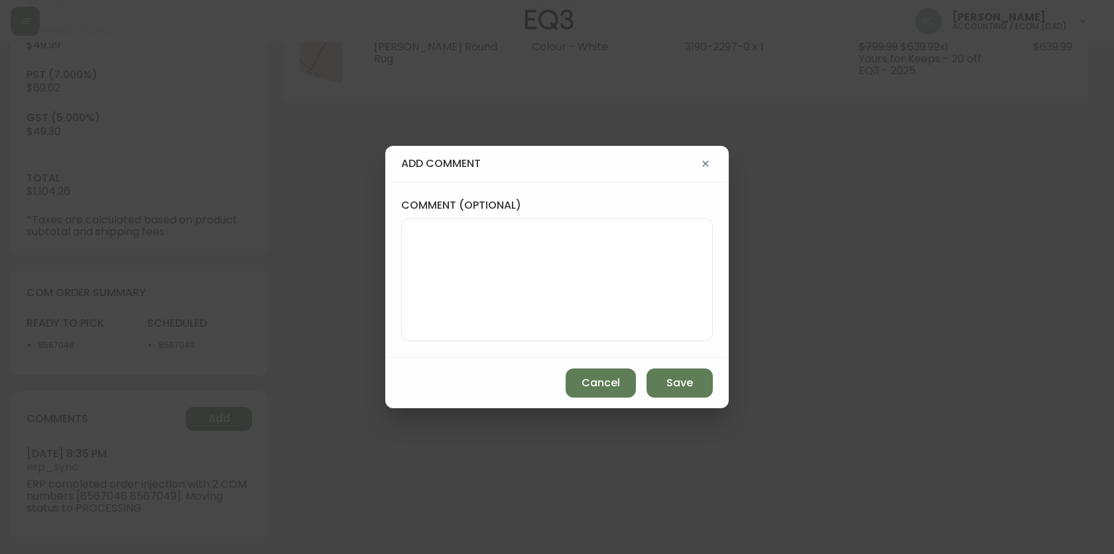
click at [506, 337] on div at bounding box center [557, 279] width 312 height 123
paste textarea "*automatic message sent to ldc to pull from stock*"
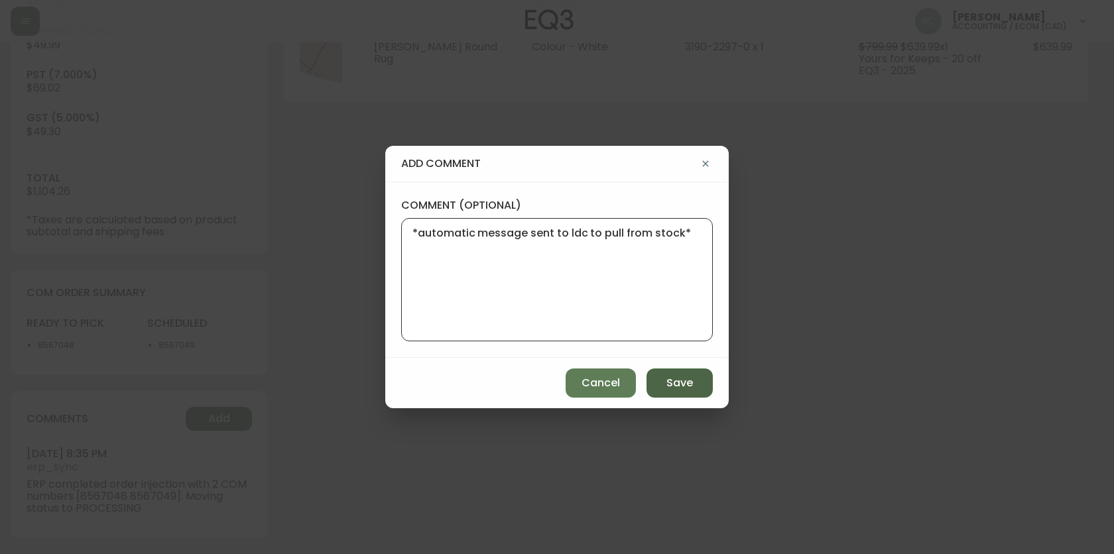
type textarea "*automatic message sent to ldc to pull from stock*"
drag, startPoint x: 690, startPoint y: 385, endPoint x: 597, endPoint y: 379, distance: 93.0
click at [689, 383] on span "Save" at bounding box center [679, 383] width 27 height 15
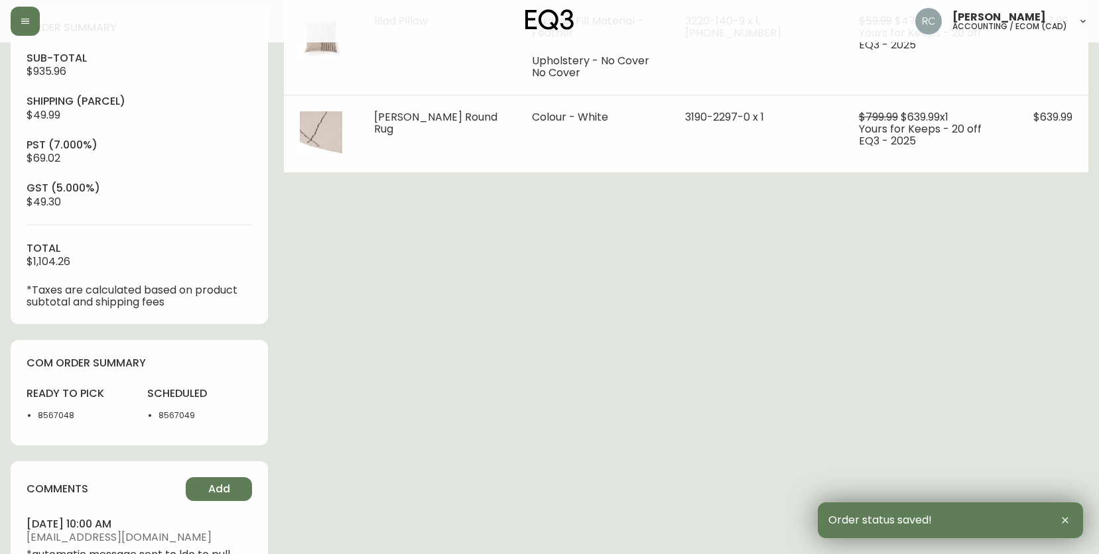
scroll to position [0, 0]
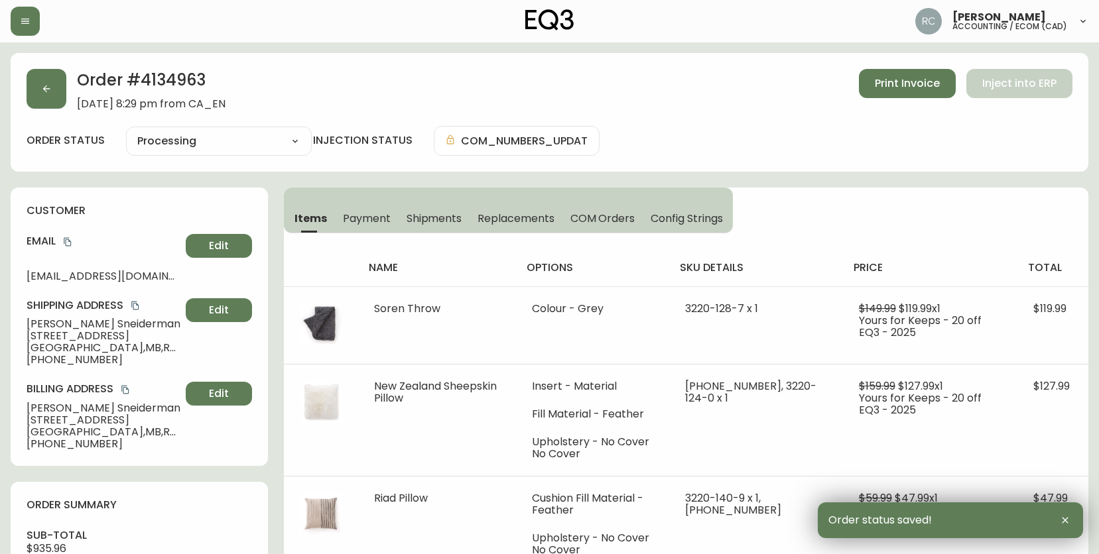
click at [365, 221] on span "Payment" at bounding box center [367, 219] width 48 height 14
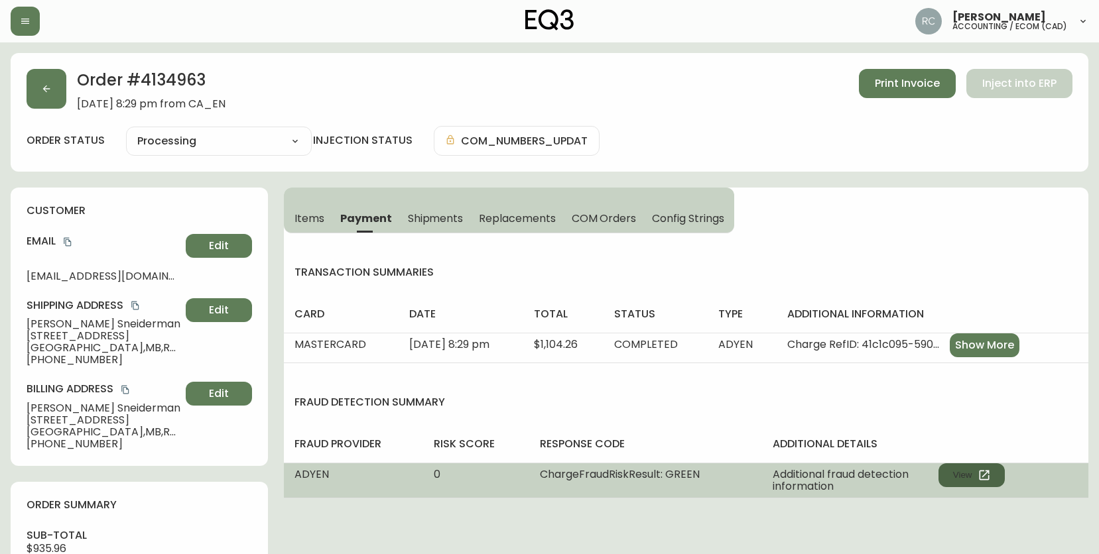
click at [984, 477] on icon "button" at bounding box center [983, 475] width 13 height 13
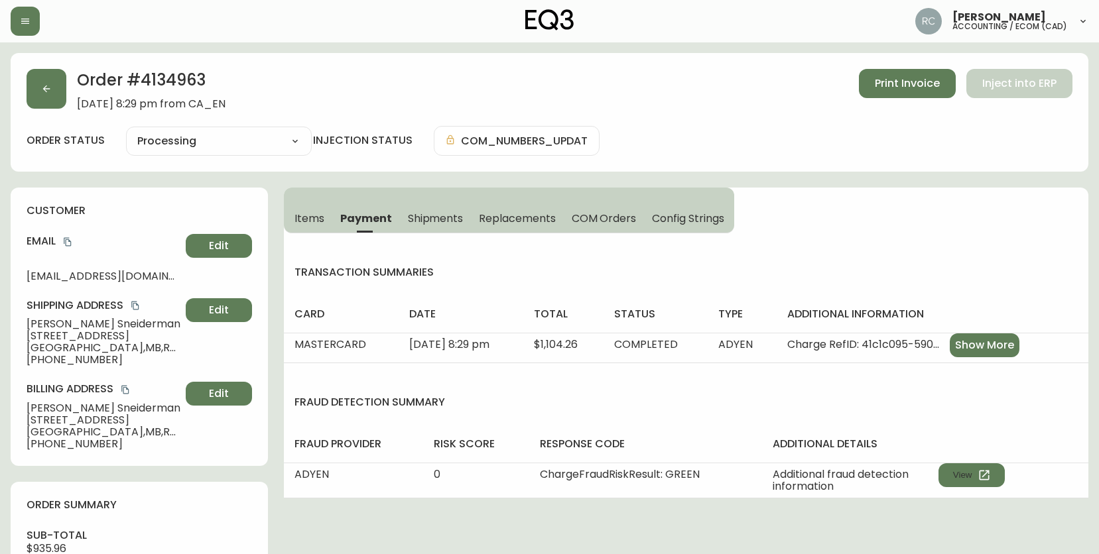
drag, startPoint x: 670, startPoint y: 137, endPoint x: 577, endPoint y: 168, distance: 98.5
click at [670, 137] on div "order status Processing Cancelled Fully Shipped Processing Partially Shipped in…" at bounding box center [550, 141] width 1046 height 30
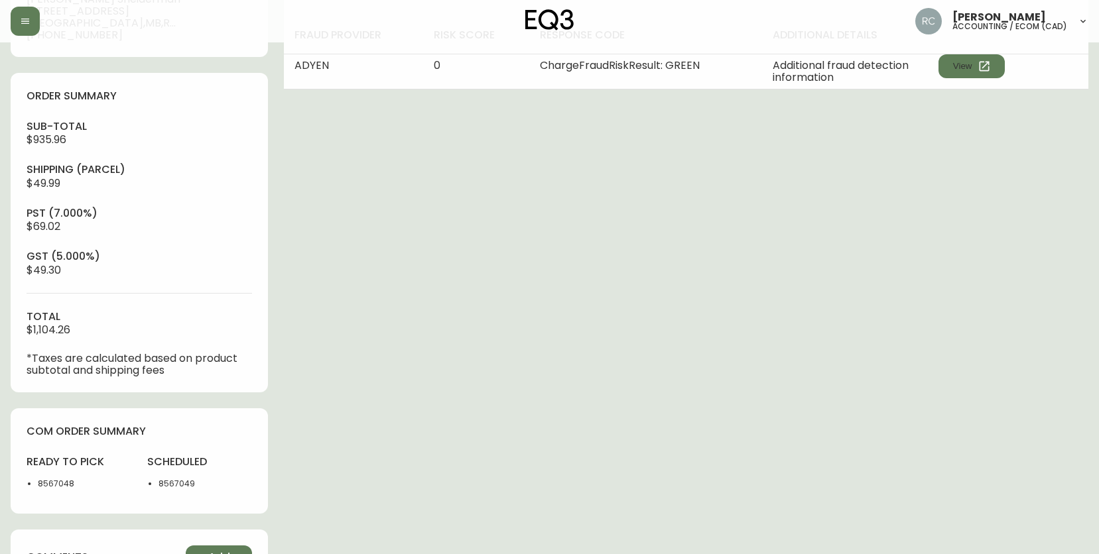
scroll to position [620, 0]
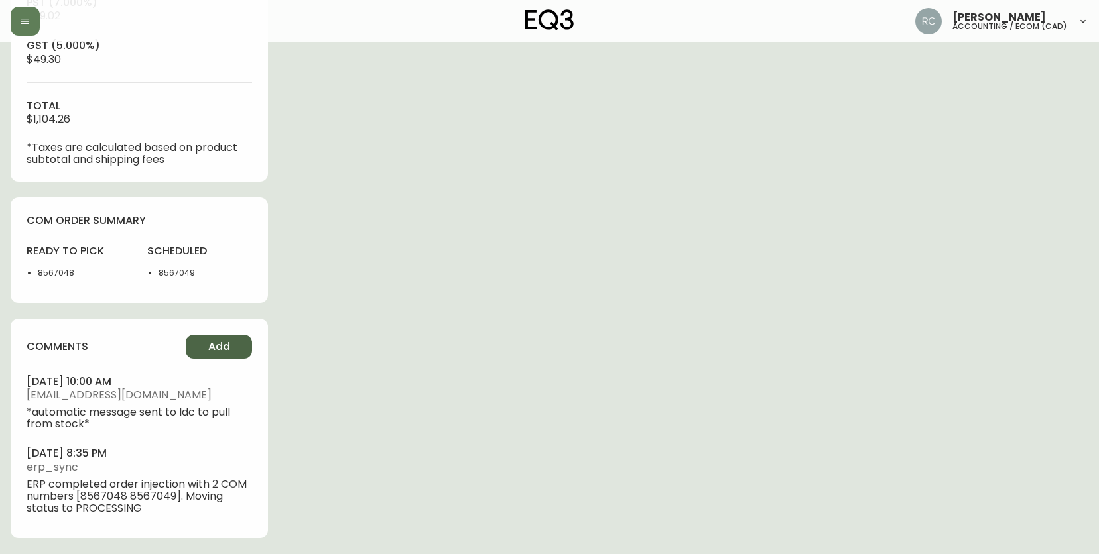
click at [226, 335] on button "Add" at bounding box center [219, 347] width 66 height 24
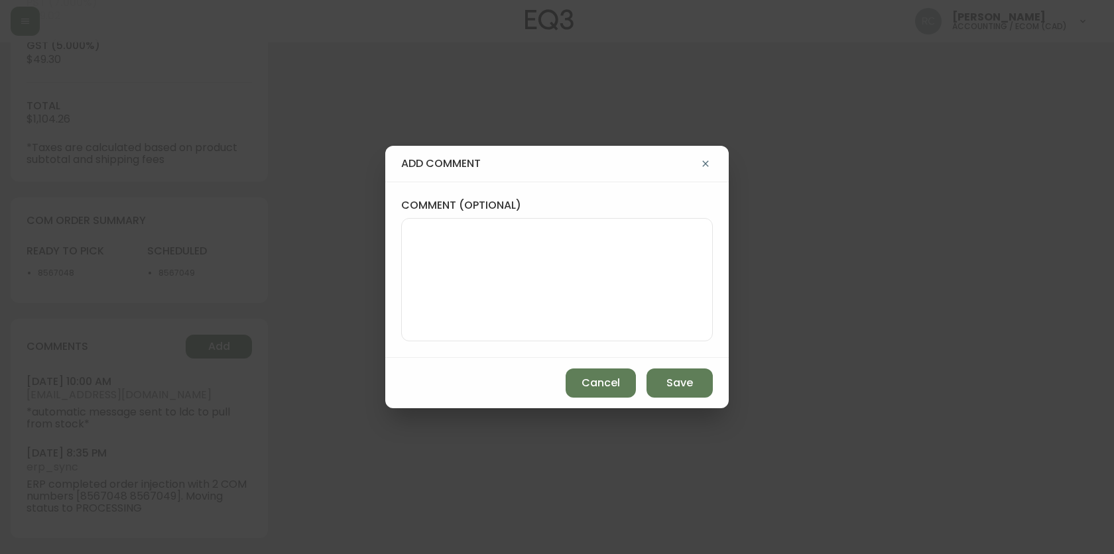
click at [757, 200] on div "add comment comment (optional) Cancel Save" at bounding box center [557, 277] width 1114 height 554
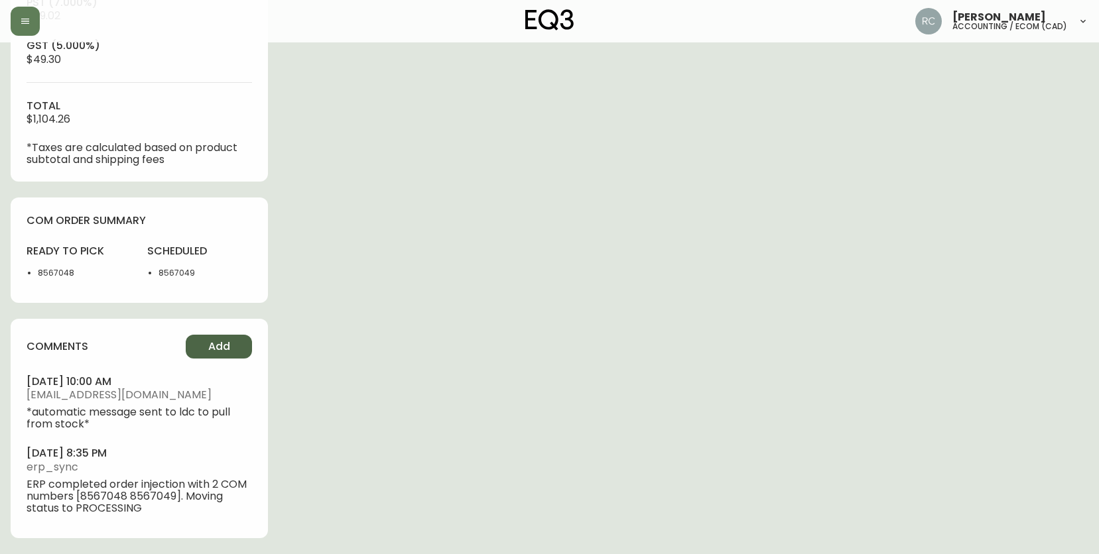
click at [219, 335] on button "Add" at bounding box center [219, 347] width 66 height 24
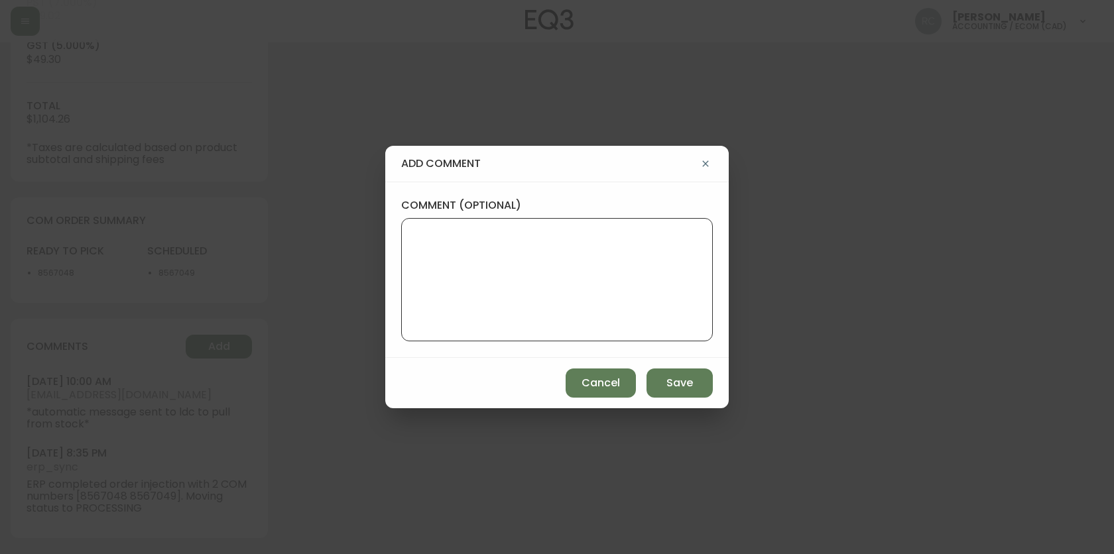
click at [584, 280] on textarea "comment (optional)" at bounding box center [556, 280] width 289 height 106
paste textarea "MANUAL FRAUD REVIEW - APPROVED - same shipping and billing address -"
type textarea "MANUAL FRAUD REVIEW - APPROVED - same shipping and billing address -"
click at [333, 379] on div "add comment comment (optional) MANUAL FRAUD REVIEW - APPROVED - same shipping a…" at bounding box center [557, 277] width 1114 height 554
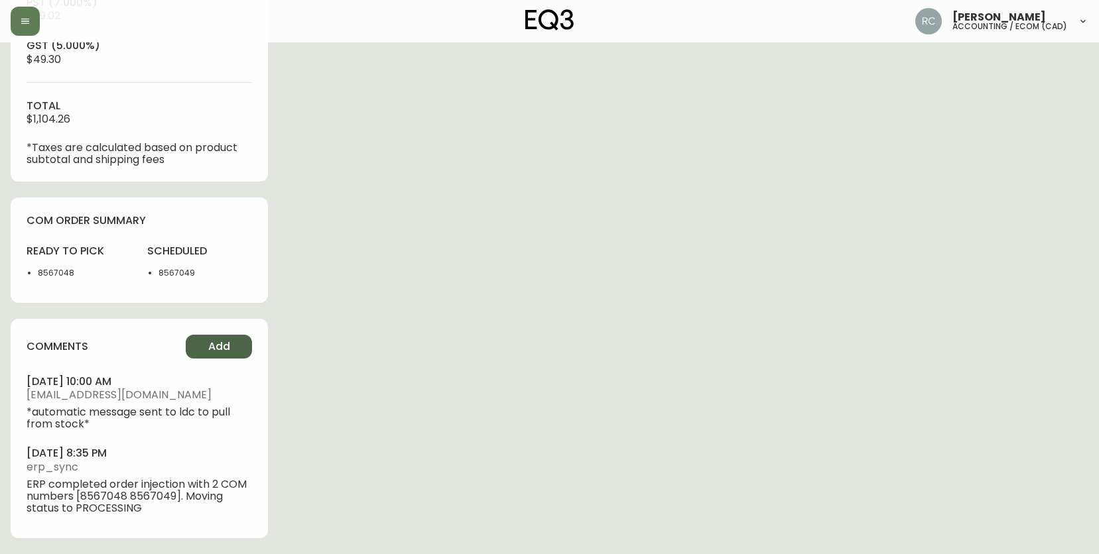
click at [223, 335] on button "Add" at bounding box center [219, 347] width 66 height 24
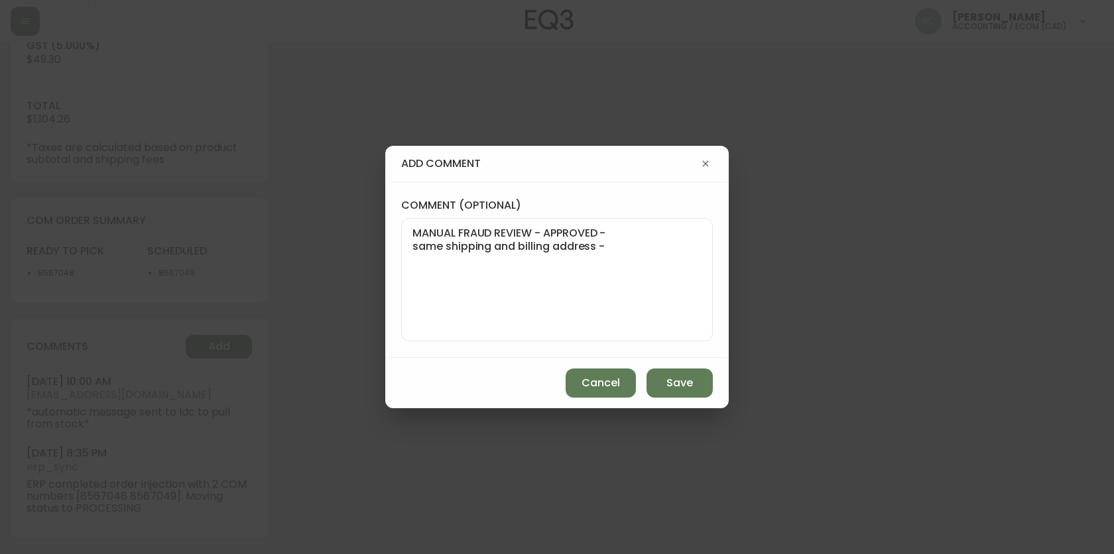
click at [650, 298] on textarea "MANUAL FRAUD REVIEW - APPROVED - same shipping and billing address -" at bounding box center [556, 280] width 289 height 106
paste textarea "Time since an authorized payment was first seen with email address 3yr 313d"
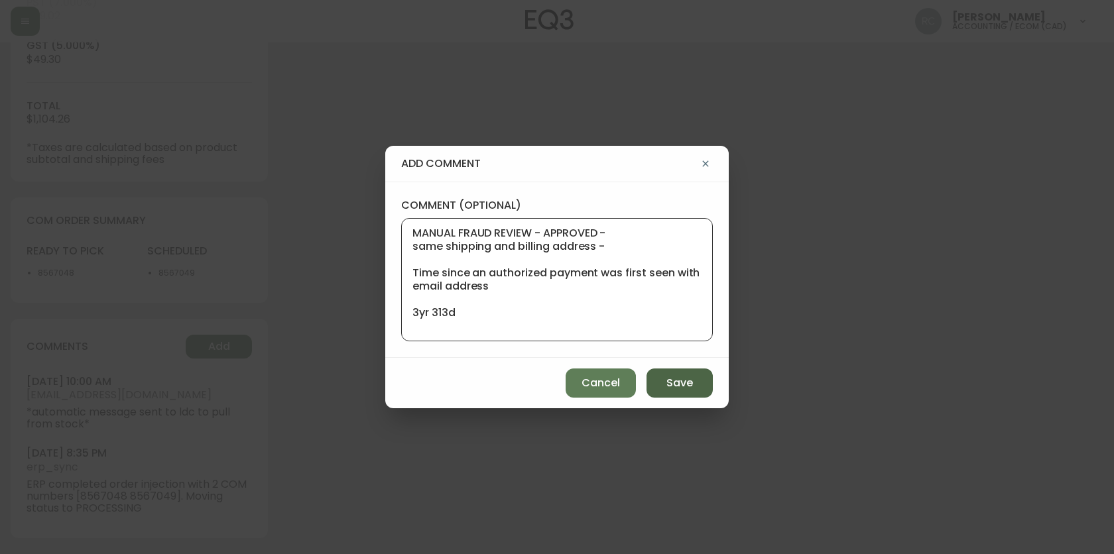
type textarea "MANUAL FRAUD REVIEW - APPROVED - same shipping and billing address - Time since…"
click at [672, 373] on button "Save" at bounding box center [679, 383] width 66 height 29
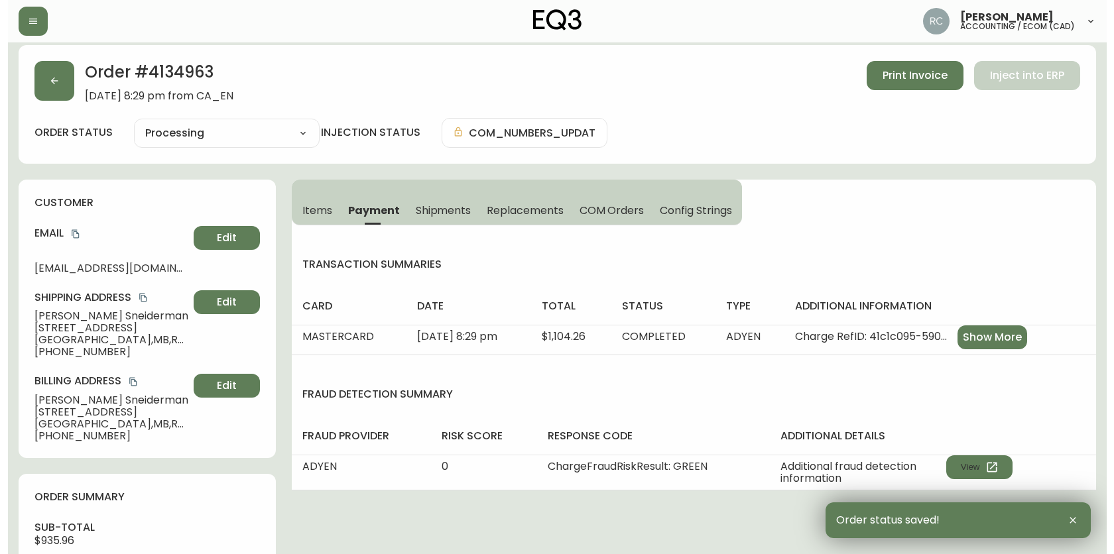
scroll to position [0, 0]
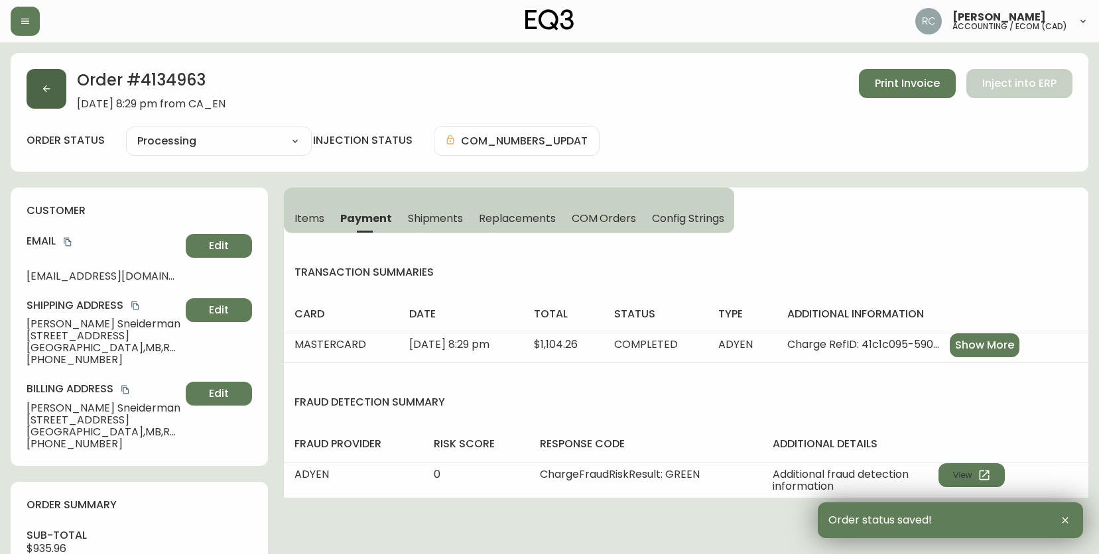
click at [56, 96] on button "button" at bounding box center [47, 89] width 40 height 40
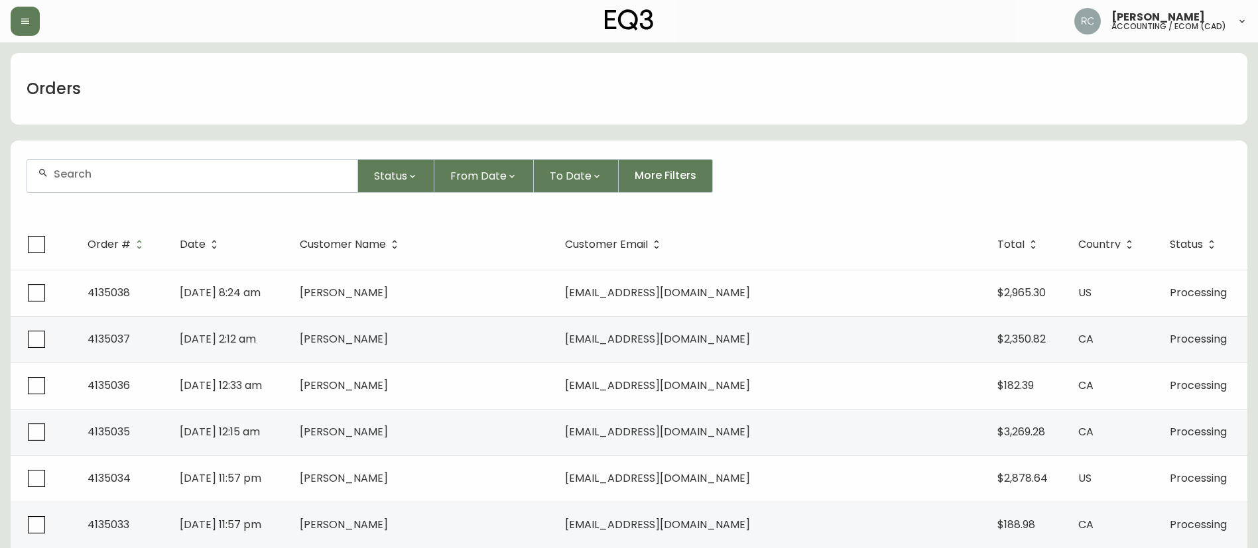
click at [243, 56] on div "Orders" at bounding box center [629, 89] width 1237 height 72
click at [261, 67] on div "Orders" at bounding box center [629, 89] width 1237 height 72
click at [279, 64] on div "Orders" at bounding box center [629, 89] width 1237 height 72
click at [278, 64] on div "Orders" at bounding box center [629, 89] width 1237 height 72
click at [284, 82] on div "Orders" at bounding box center [629, 89] width 1237 height 72
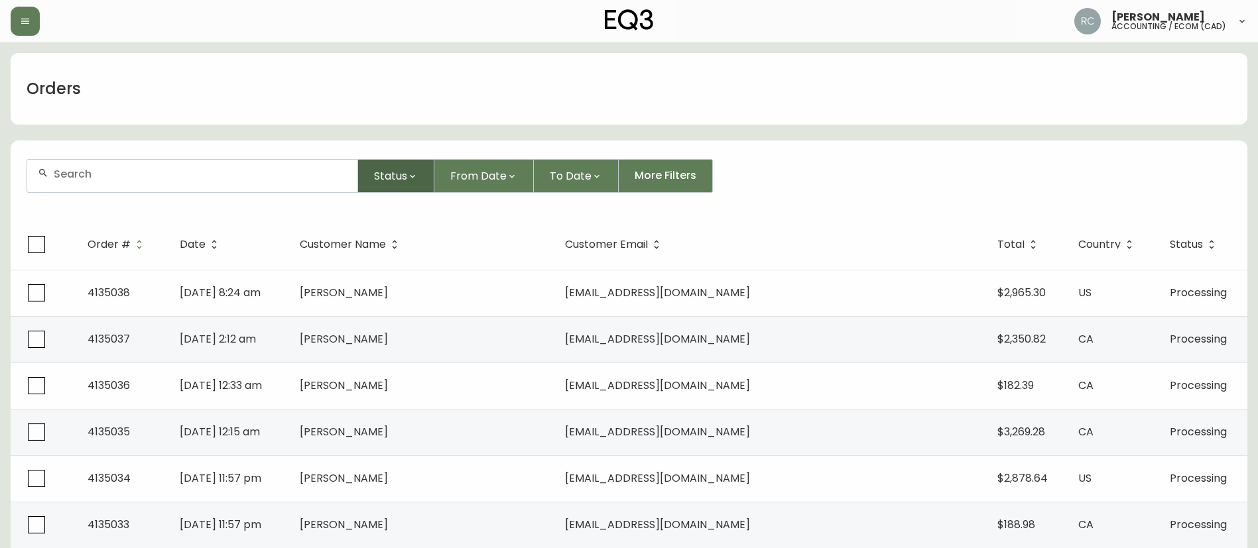
click at [413, 169] on button "Status" at bounding box center [396, 176] width 76 height 34
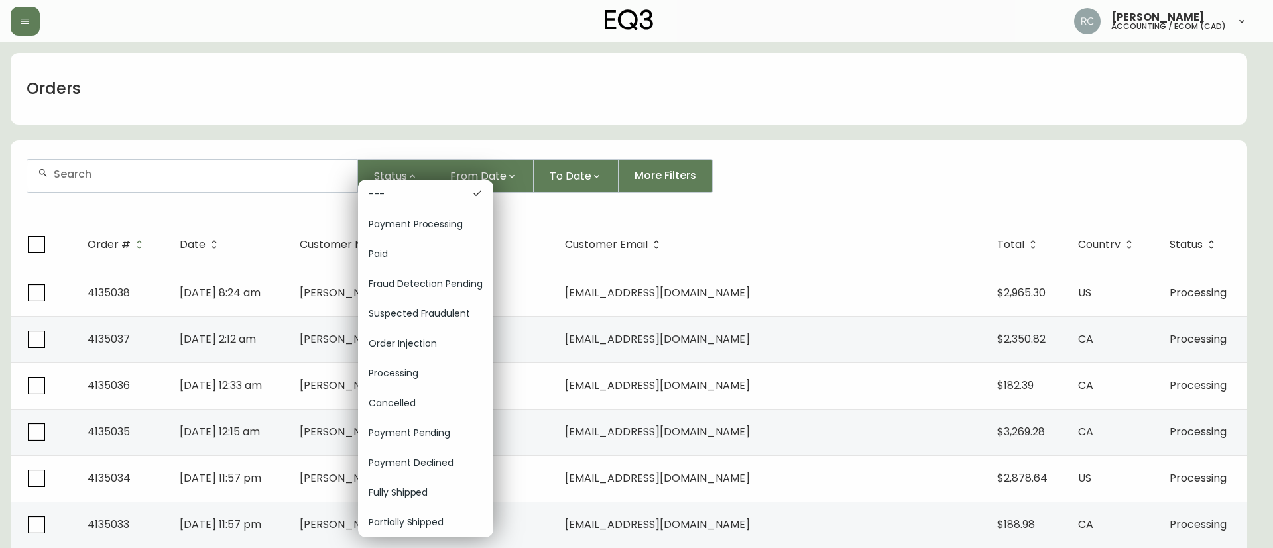
click at [846, 141] on div at bounding box center [636, 274] width 1273 height 548
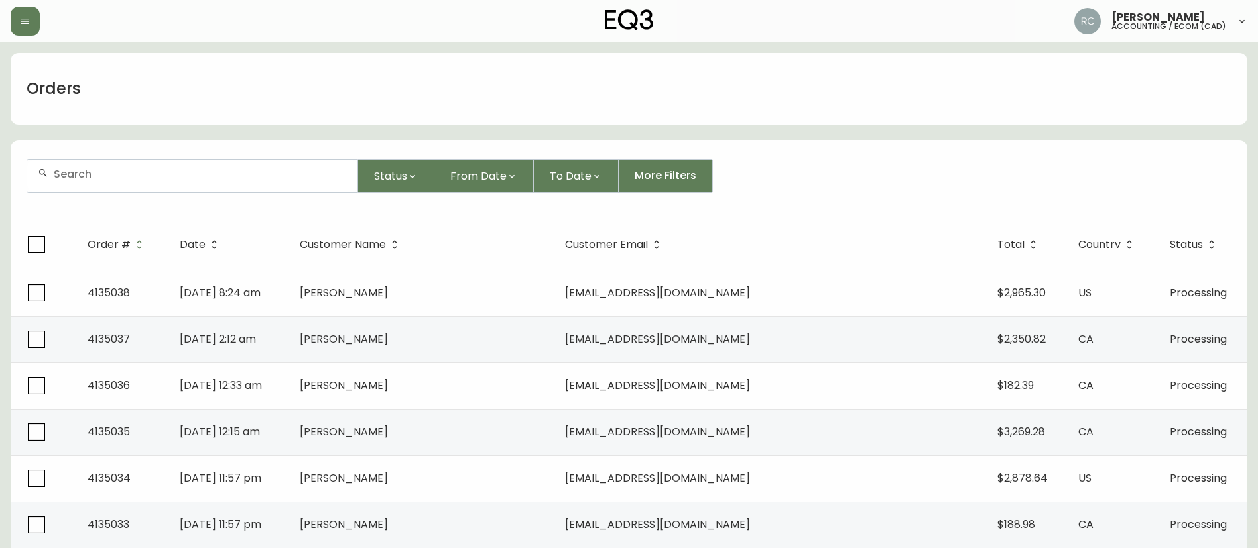
drag, startPoint x: 295, startPoint y: 100, endPoint x: 343, endPoint y: 129, distance: 56.2
click at [295, 100] on div "Orders" at bounding box center [629, 89] width 1237 height 72
drag, startPoint x: 1058, startPoint y: 121, endPoint x: 1050, endPoint y: 121, distance: 8.0
click at [1058, 121] on div "Orders" at bounding box center [629, 89] width 1237 height 72
click at [671, 123] on div "Orders" at bounding box center [629, 89] width 1237 height 72
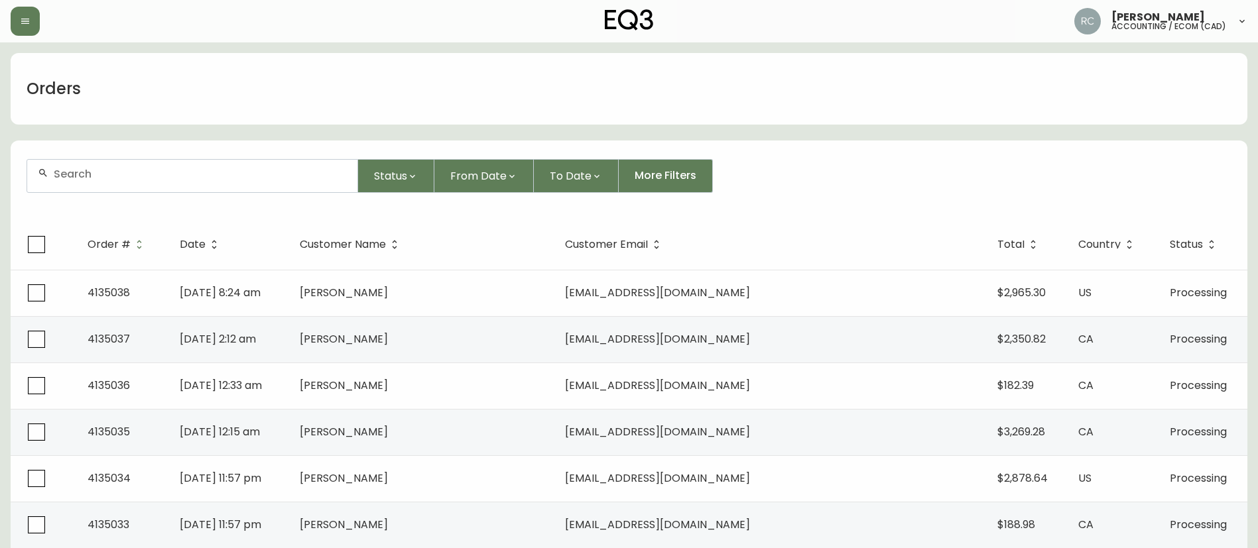
click at [176, 74] on div "Orders" at bounding box center [629, 89] width 1237 height 72
click at [176, 170] on input "text" at bounding box center [200, 174] width 293 height 13
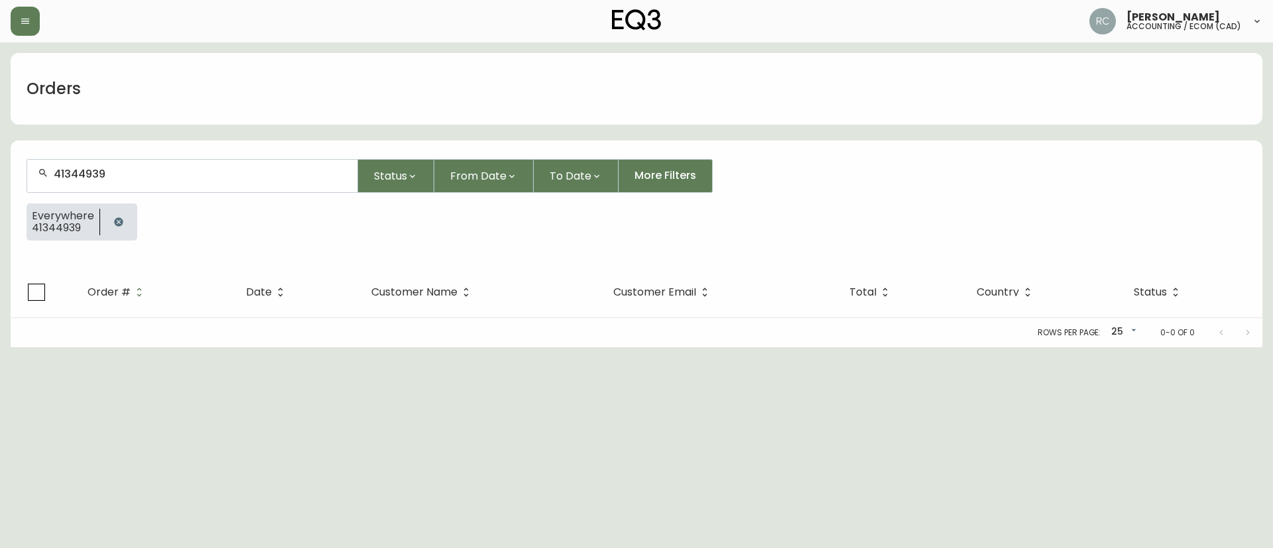
click at [77, 170] on input "41344939" at bounding box center [200, 174] width 293 height 13
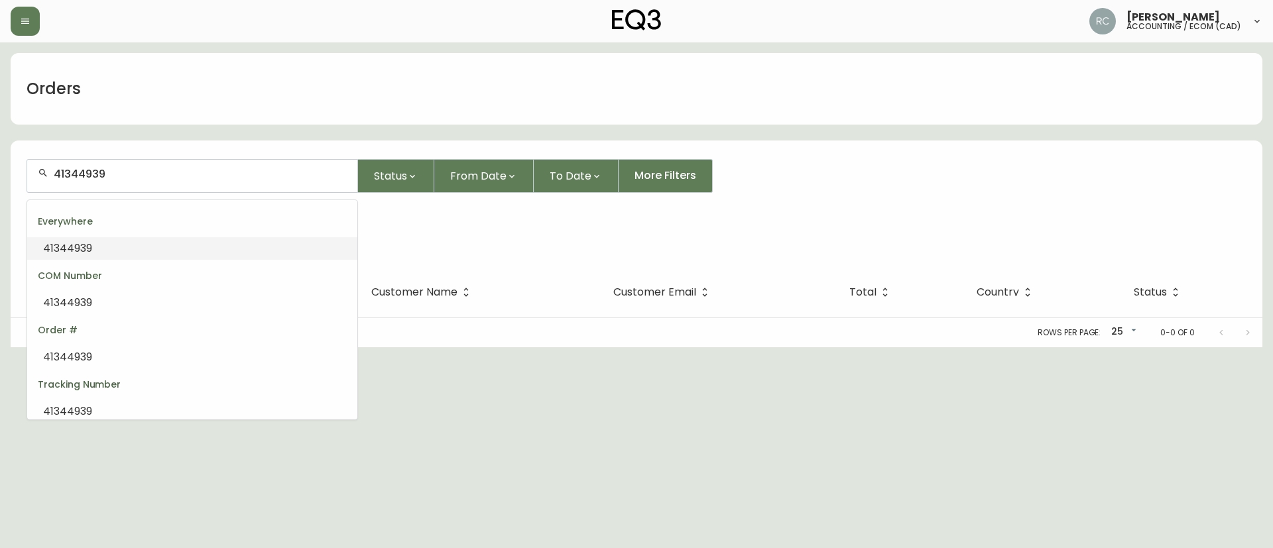
type input "4134939"
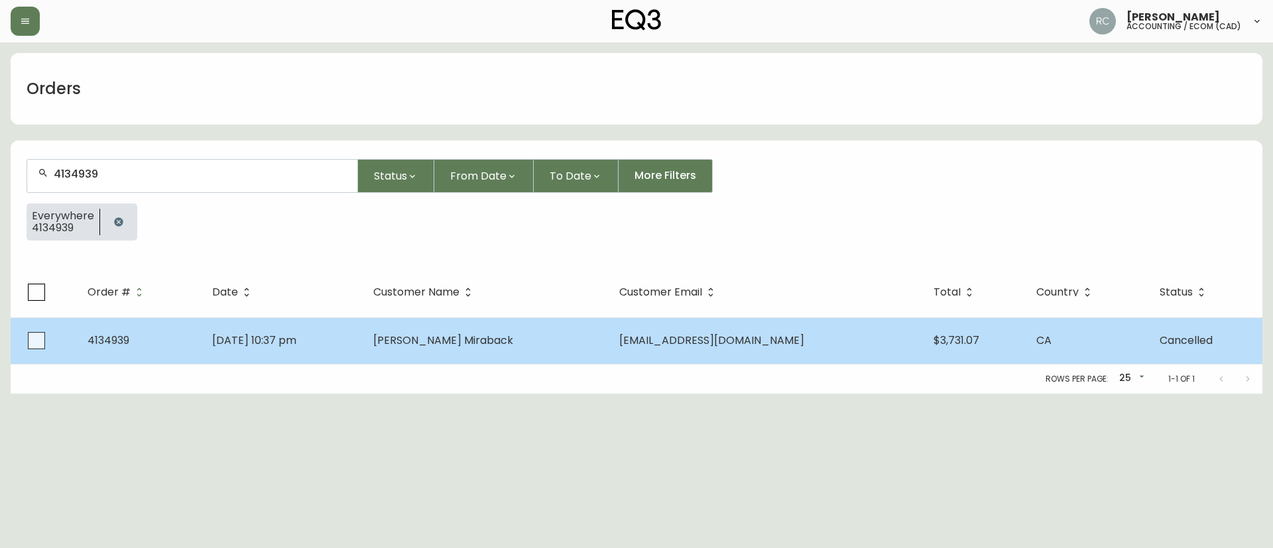
type input "4134939"
click at [217, 323] on td "Aug 29 2025, 10:37 pm" at bounding box center [282, 341] width 161 height 46
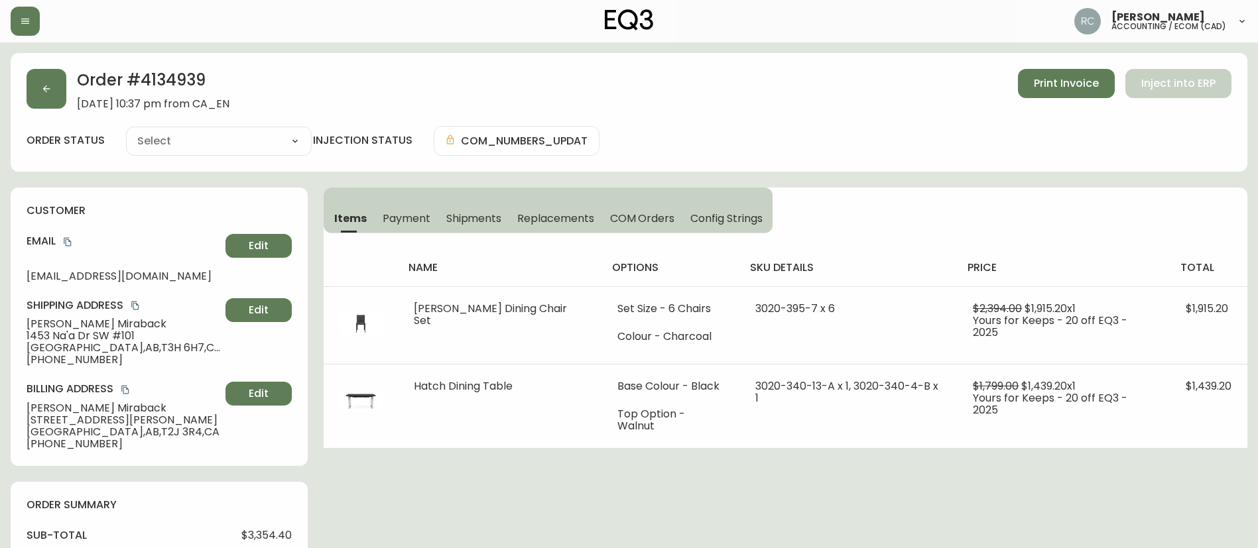
type input "Cancelled"
select select "CANCELLED"
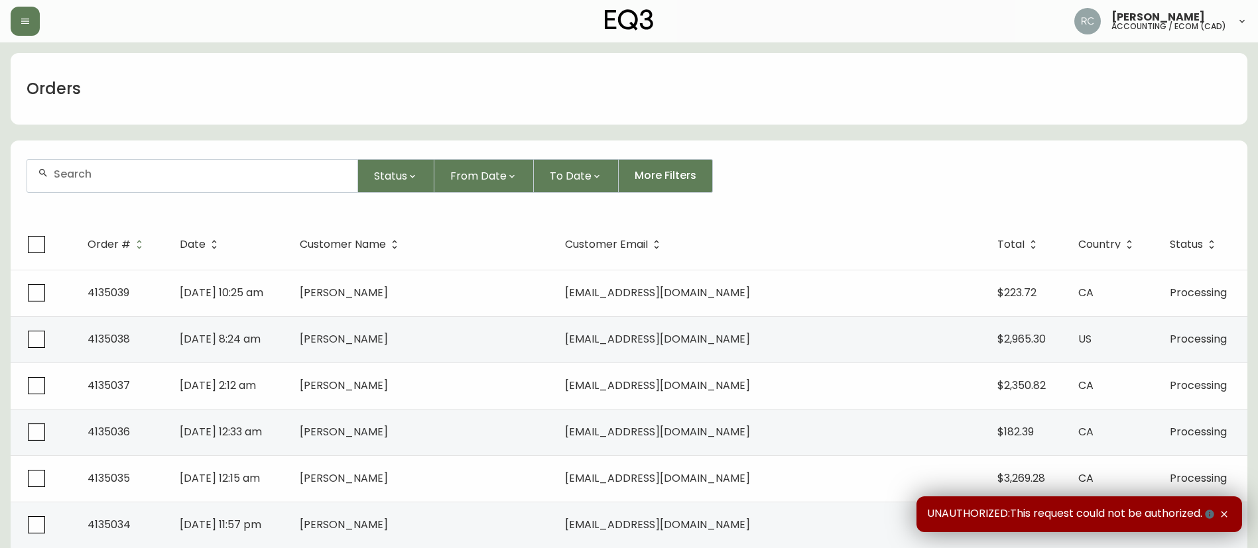
click at [621, 88] on div "Orders" at bounding box center [629, 89] width 1237 height 72
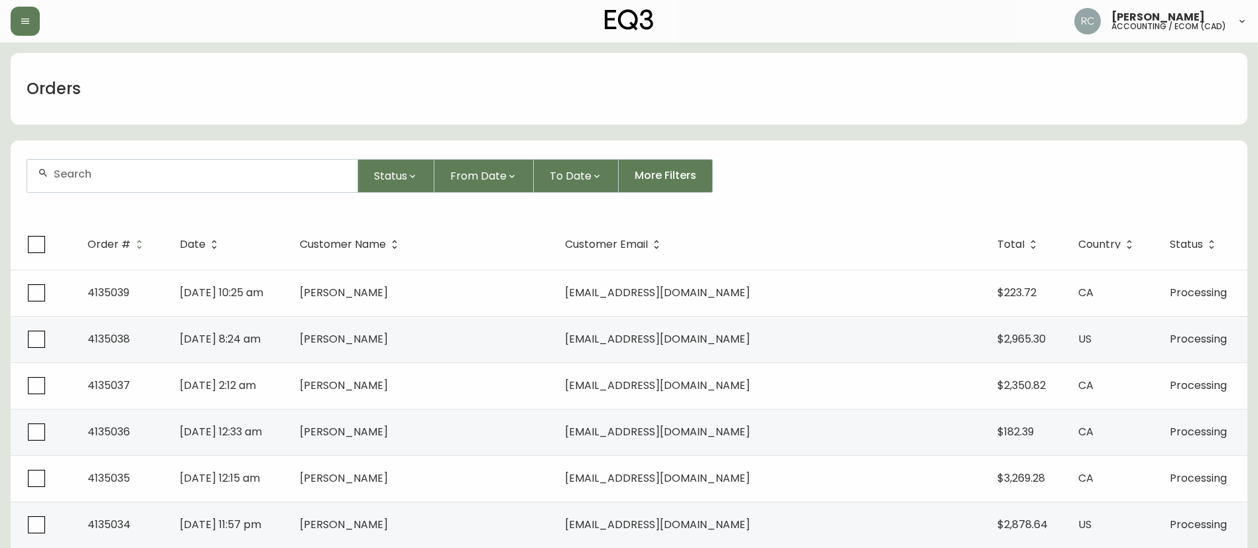
click at [304, 179] on input "text" at bounding box center [200, 174] width 293 height 13
paste input "4134976"
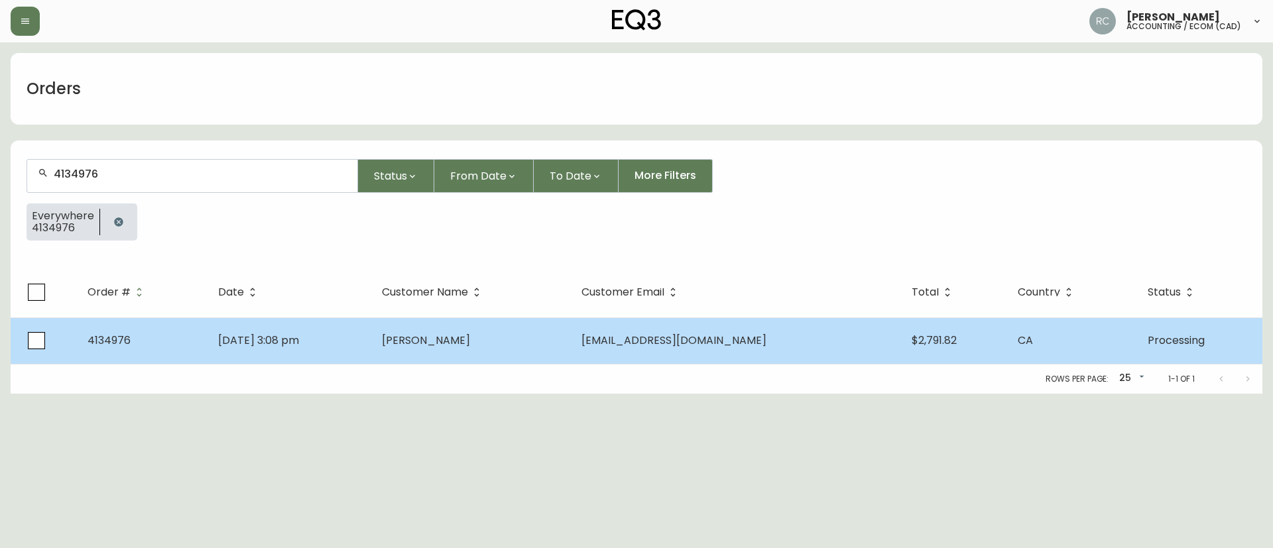
type input "4134976"
click at [566, 328] on td "Karim Saydy" at bounding box center [471, 341] width 200 height 46
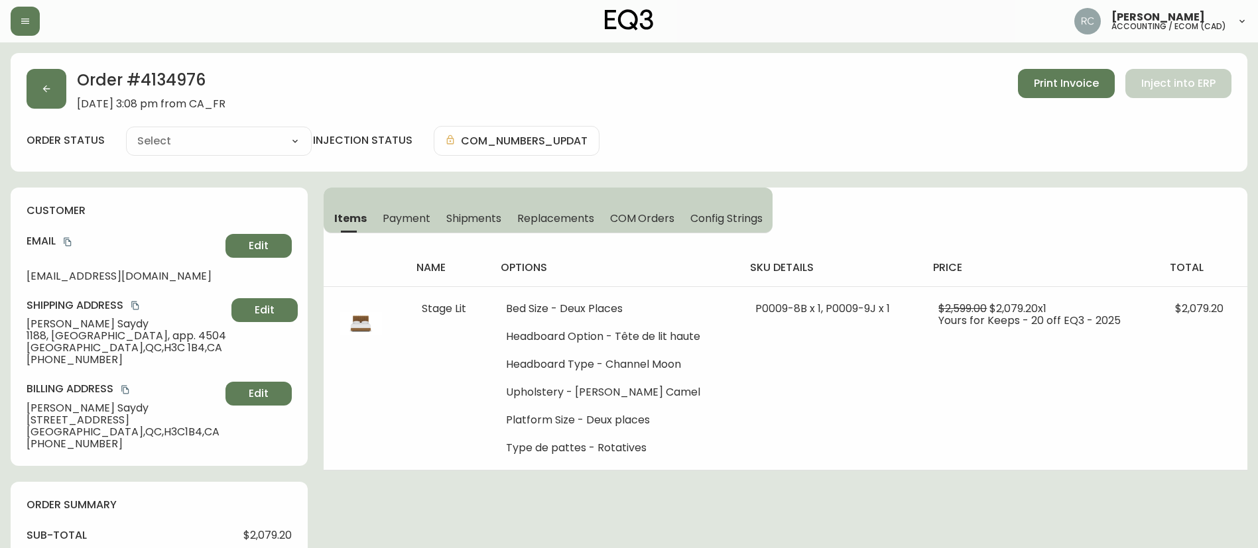
type input "Processing"
click at [190, 81] on h2 "Order # 4134976" at bounding box center [151, 83] width 149 height 29
copy h2 "4134976"
drag, startPoint x: 196, startPoint y: 150, endPoint x: 204, endPoint y: 149, distance: 8.1
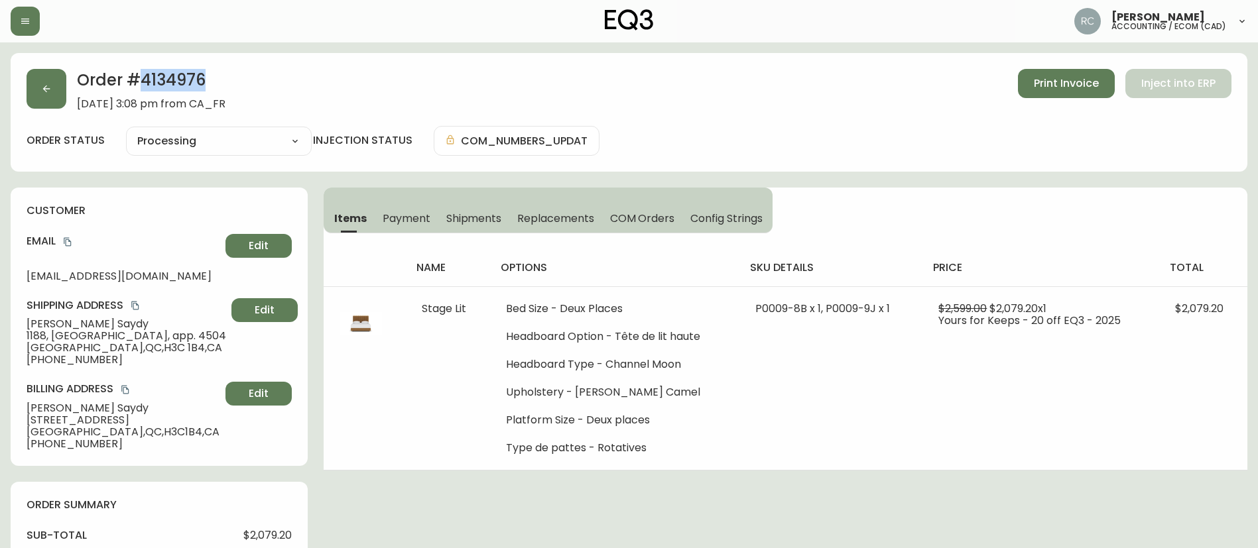
click at [196, 150] on select "Cancelled Fully Shipped Processing Partially Shipped" at bounding box center [219, 141] width 186 height 20
click at [126, 131] on select "Cancelled Fully Shipped Processing Partially Shipped" at bounding box center [219, 141] width 186 height 20
select select "PROCESSING"
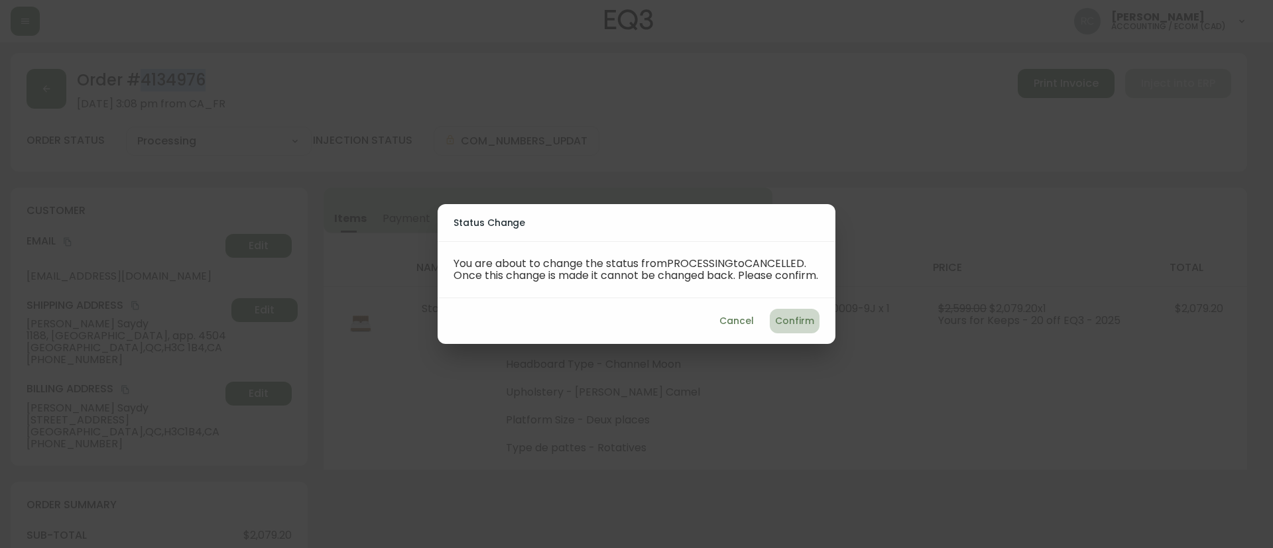
drag, startPoint x: 814, startPoint y: 333, endPoint x: 198, endPoint y: 311, distance: 615.7
click at [814, 330] on span "Confirm" at bounding box center [794, 321] width 39 height 17
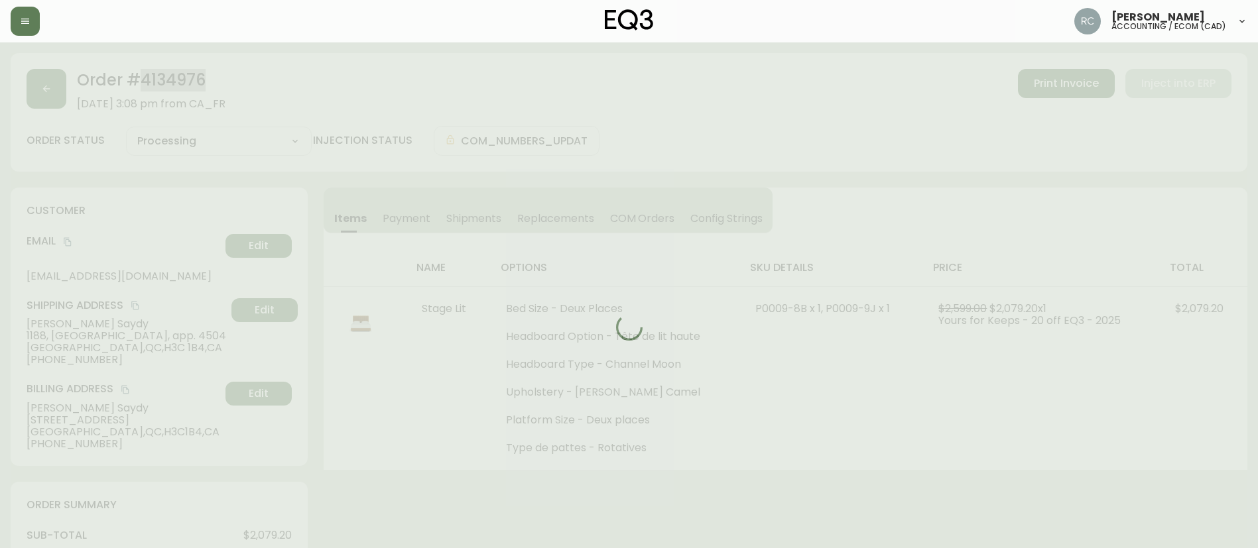
type input "Cancelled"
select select "CANCELLED"
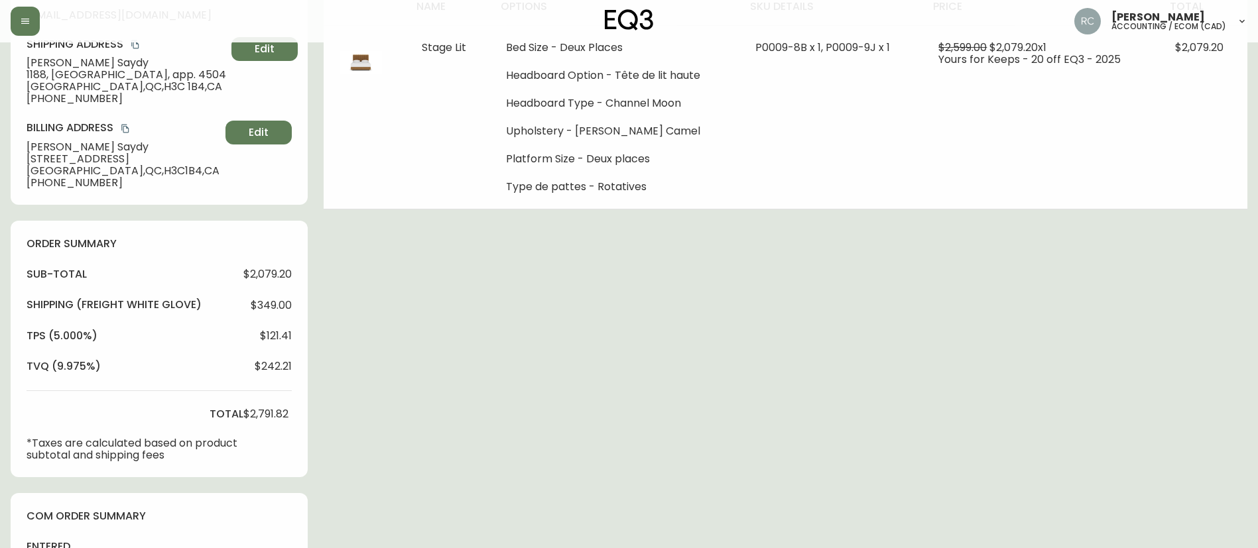
scroll to position [539, 0]
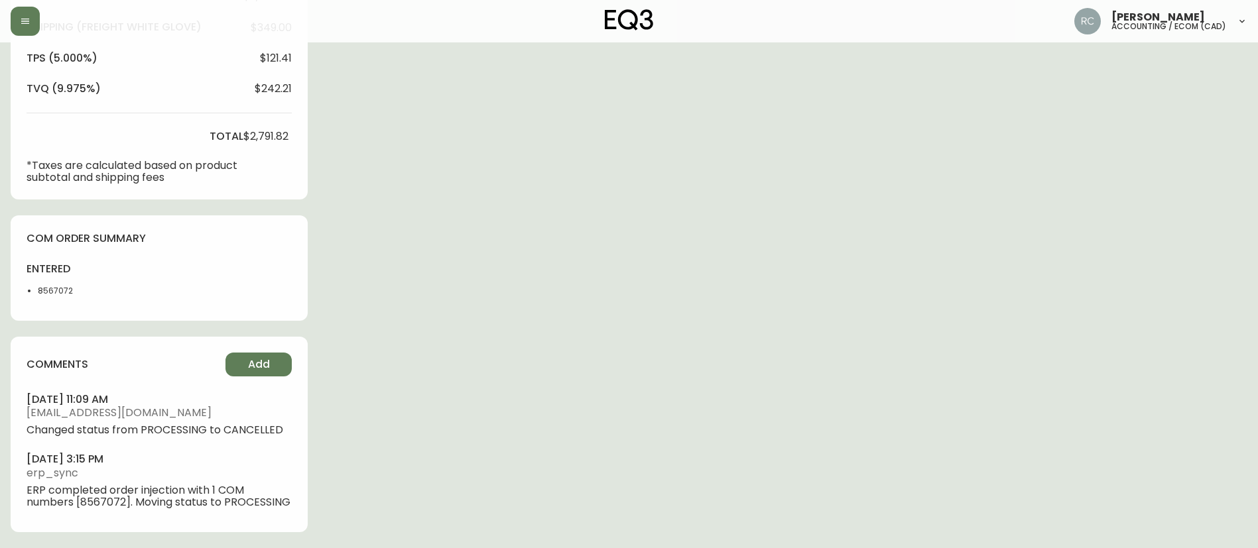
click at [37, 298] on div "entered 8567072" at bounding box center [66, 283] width 78 height 42
click at [37, 296] on div "entered 8567072" at bounding box center [66, 283] width 78 height 42
copy li "8567072"
click at [610, 215] on div "Order # 4134976 August 31, 2025 at 3:08 pm from CA_FR Print Invoice Inject into…" at bounding box center [629, 31] width 1237 height 1034
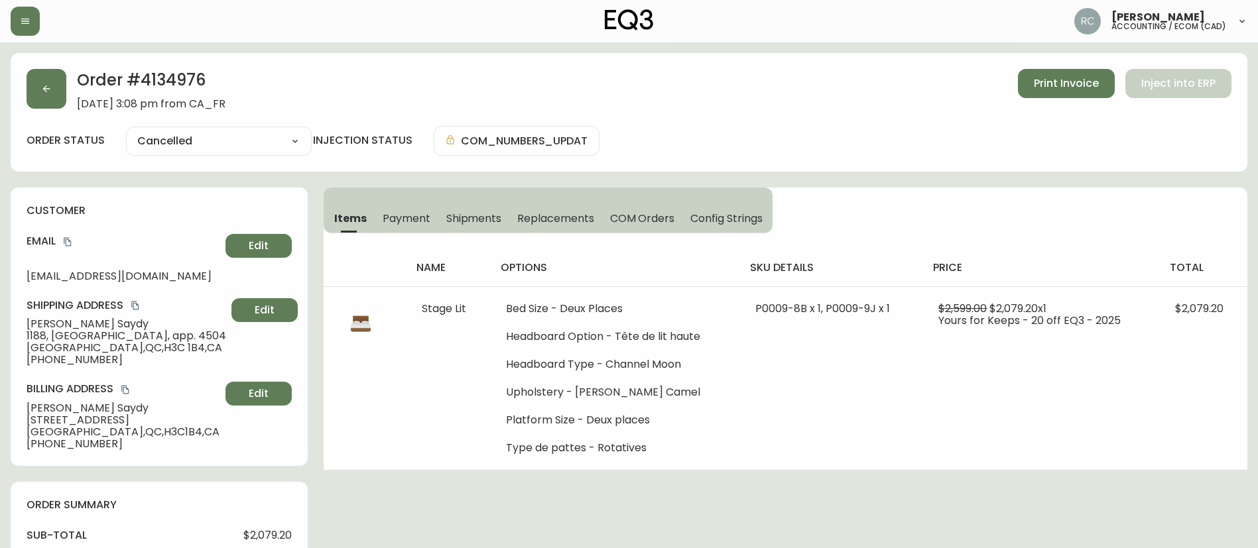
click at [378, 90] on div "Order # 4134976 August 31, 2025 at 3:08 pm from CA_FR Print Invoice Inject into…" at bounding box center [629, 89] width 1205 height 41
